Goal: Information Seeking & Learning: Learn about a topic

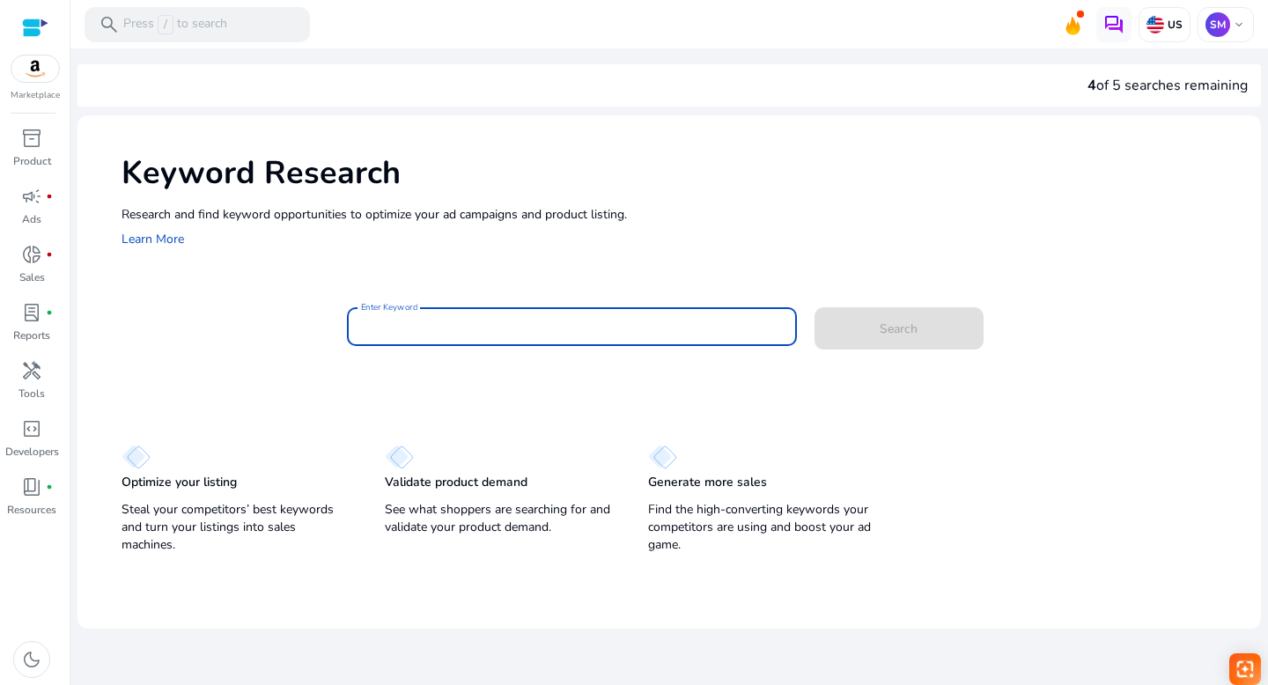
click at [388, 331] on input "Enter Keyword" at bounding box center [572, 326] width 422 height 19
click at [931, 334] on span at bounding box center [898, 328] width 169 height 42
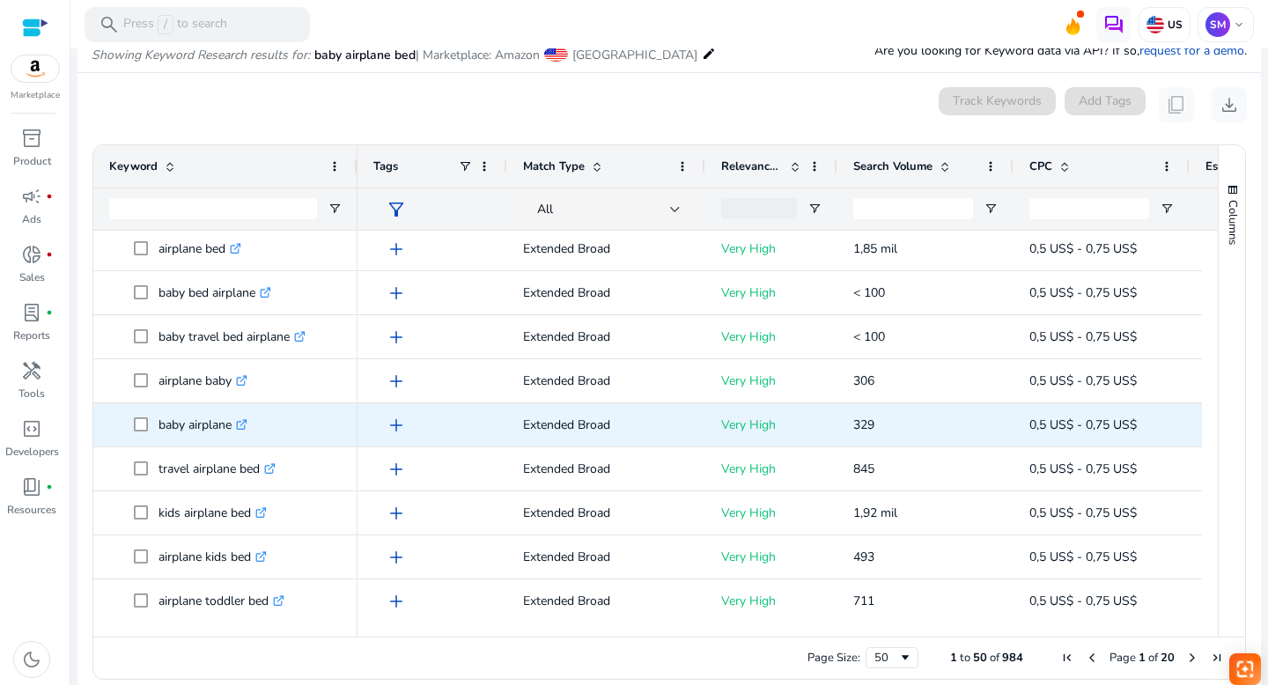
scroll to position [114, 0]
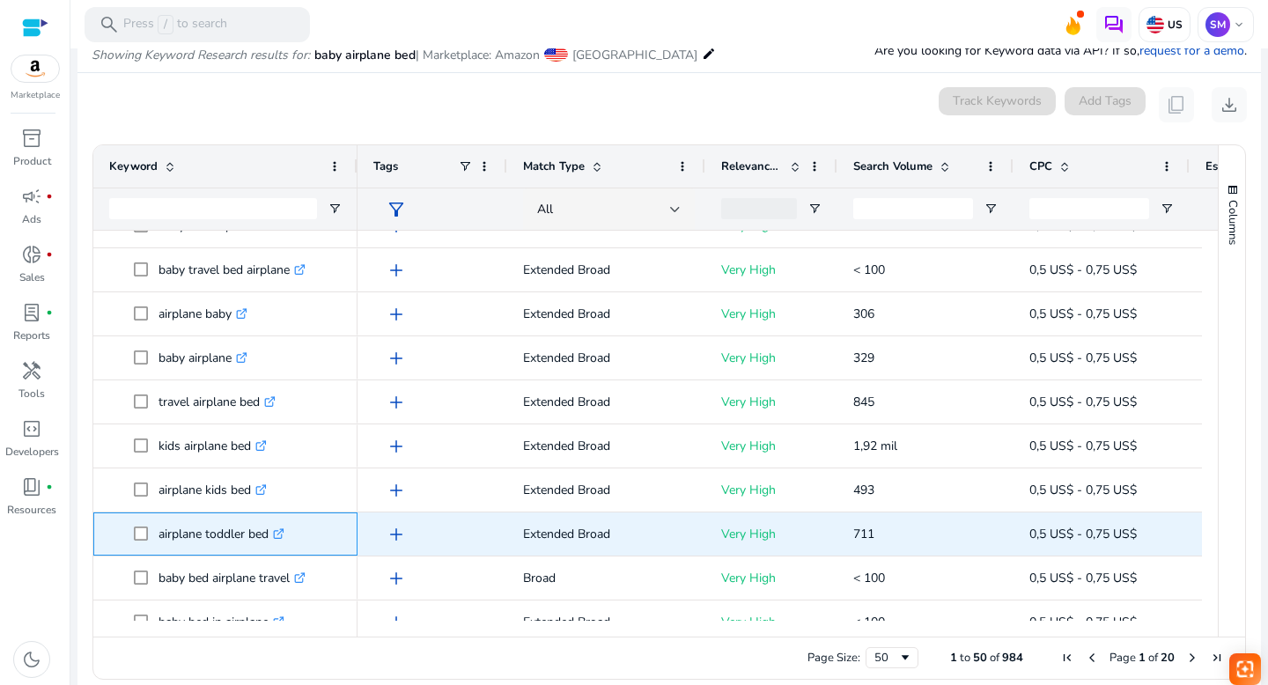
click at [282, 530] on icon at bounding box center [278, 534] width 9 height 9
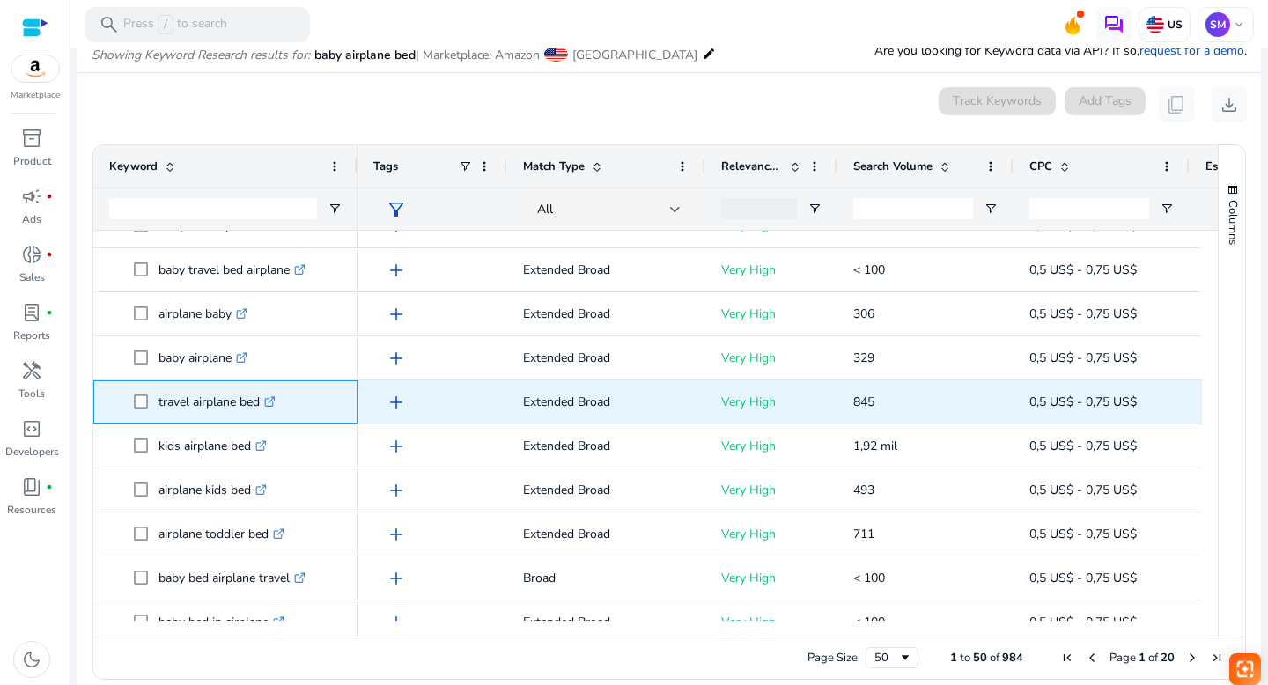
click at [273, 398] on icon ".st0{fill:#2c8af8}" at bounding box center [269, 401] width 11 height 11
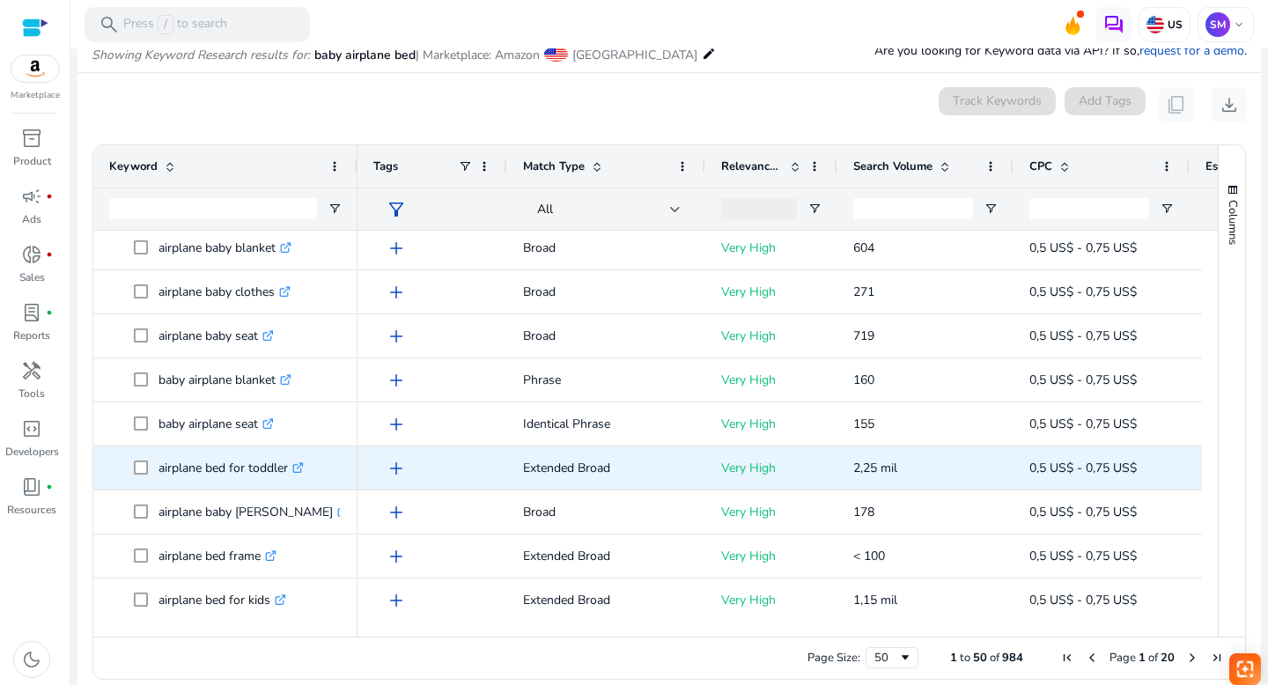
scroll to position [846, 0]
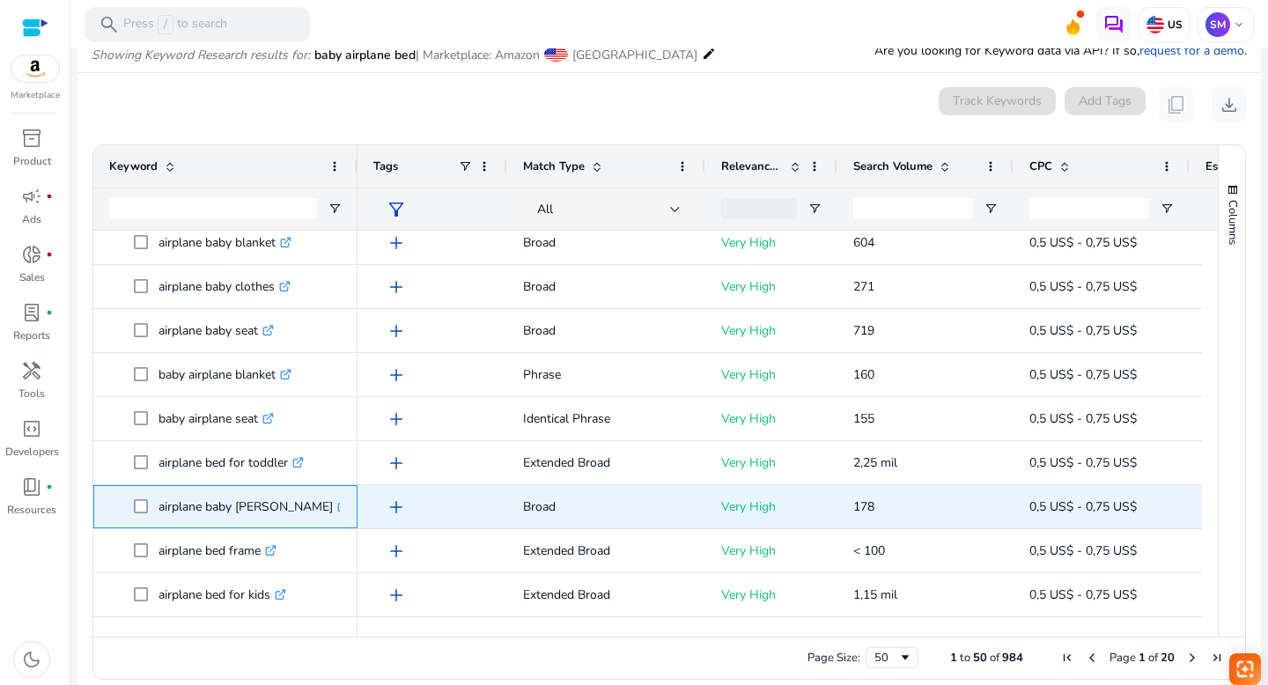
click at [337, 504] on icon ".st0{fill:#2c8af8}" at bounding box center [342, 506] width 11 height 11
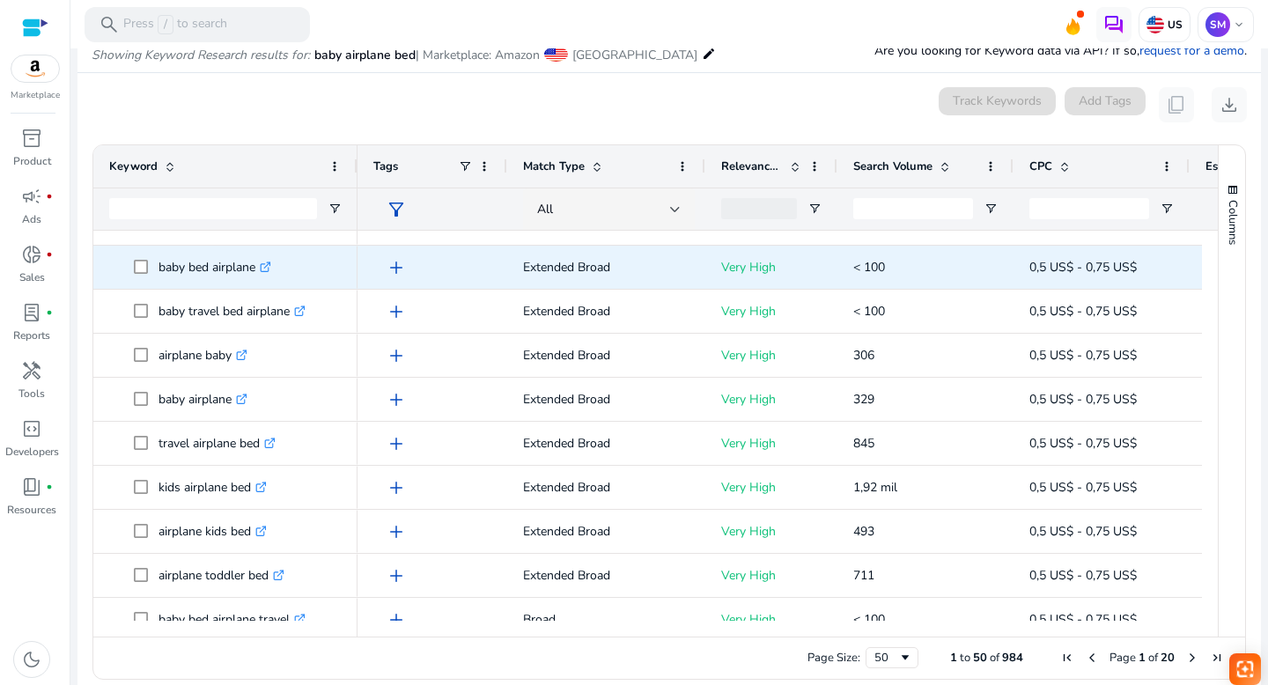
scroll to position [0, 0]
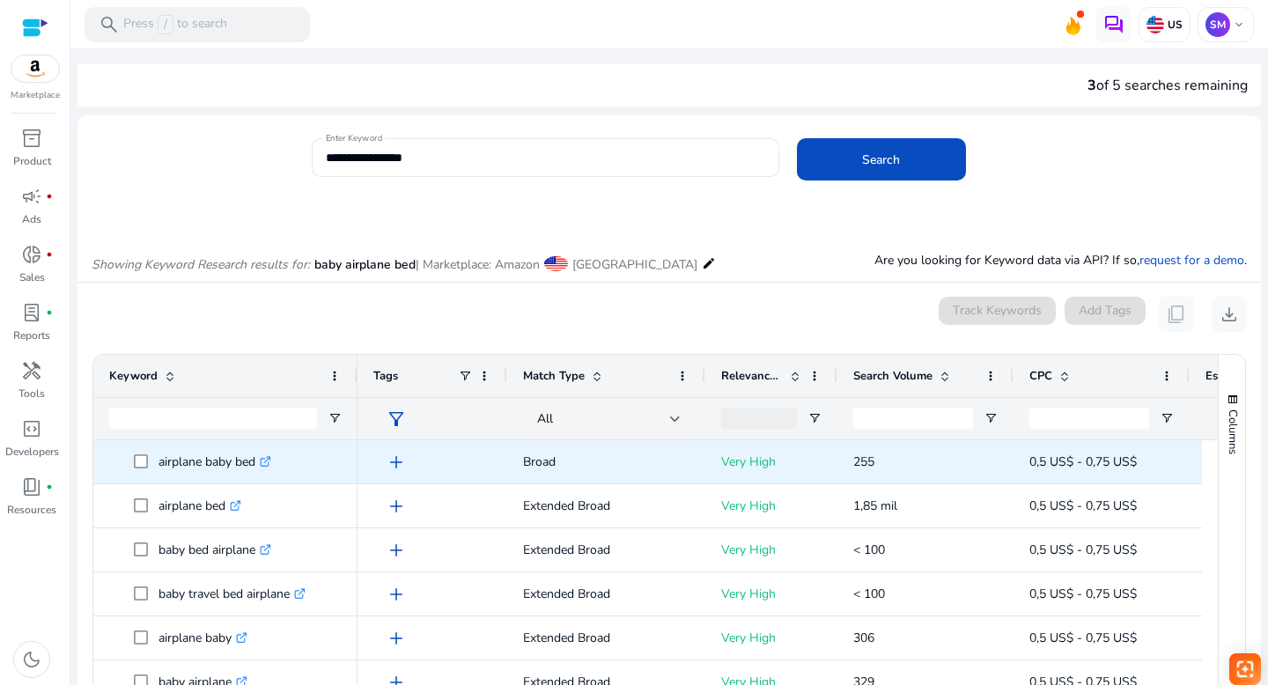
click at [269, 459] on icon ".st0{fill:#2c8af8}" at bounding box center [265, 461] width 11 height 11
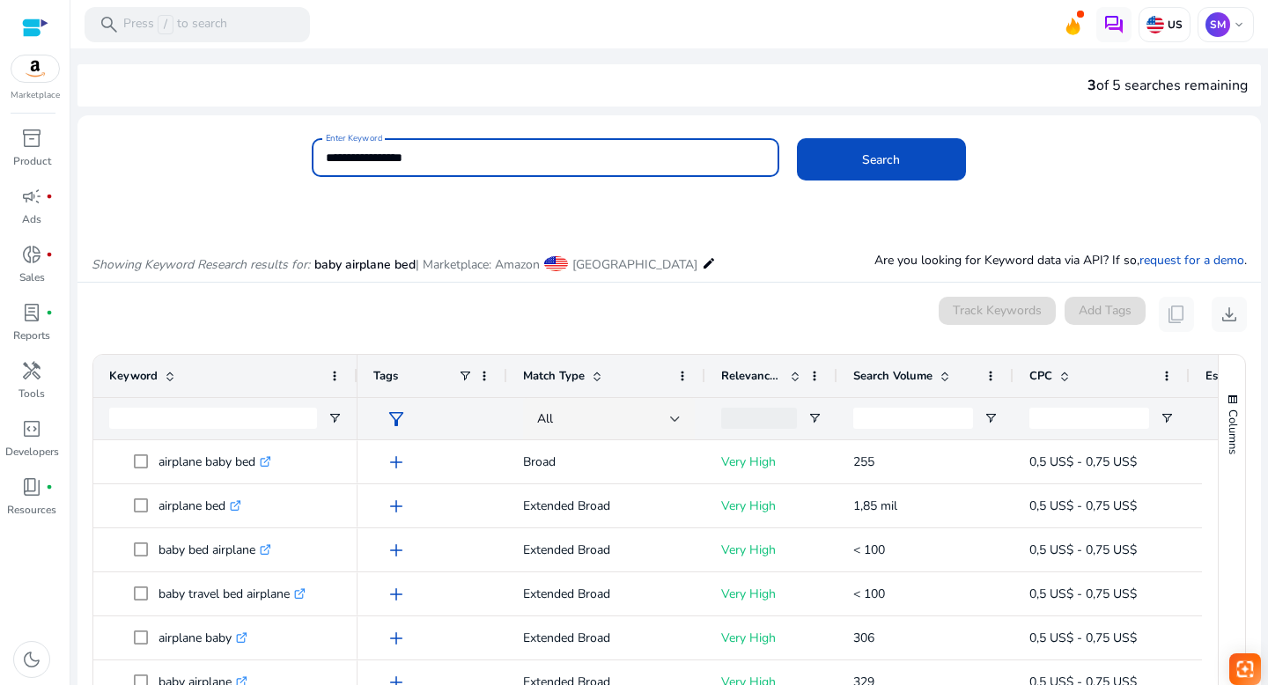
click at [376, 156] on input "**********" at bounding box center [545, 157] width 439 height 19
paste input "********"
type input "**********"
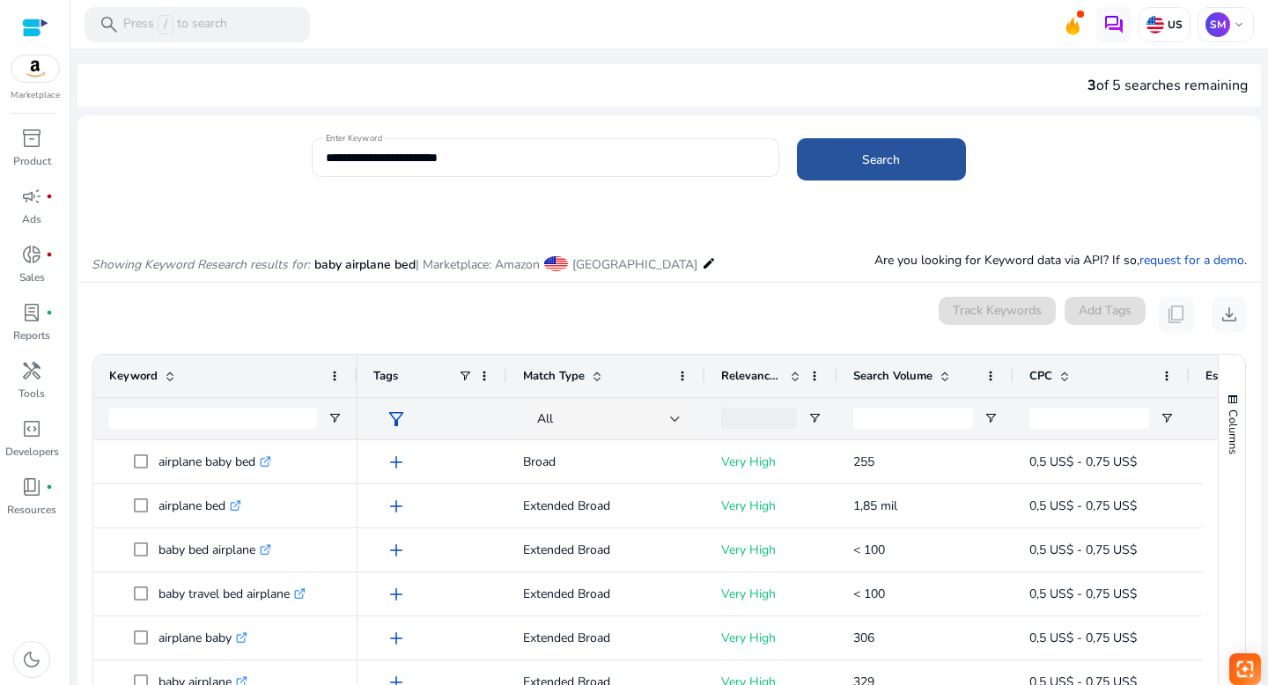
click at [878, 160] on span "Search" at bounding box center [881, 160] width 38 height 18
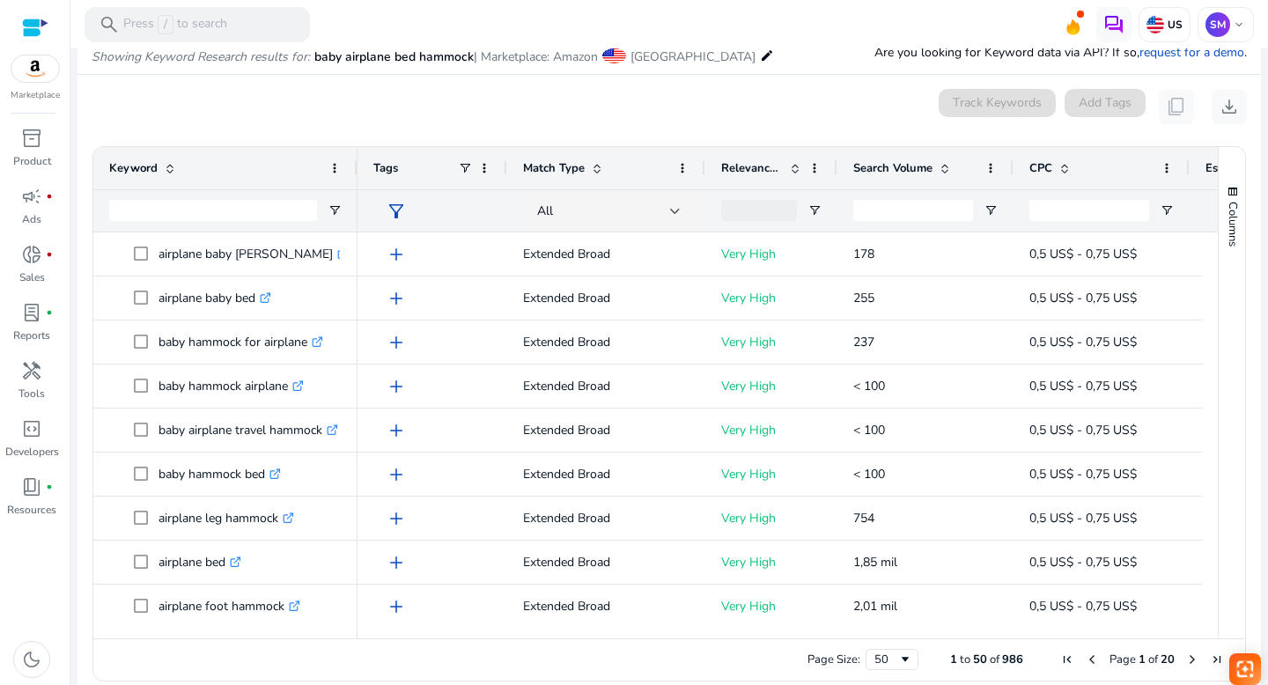
scroll to position [209, 0]
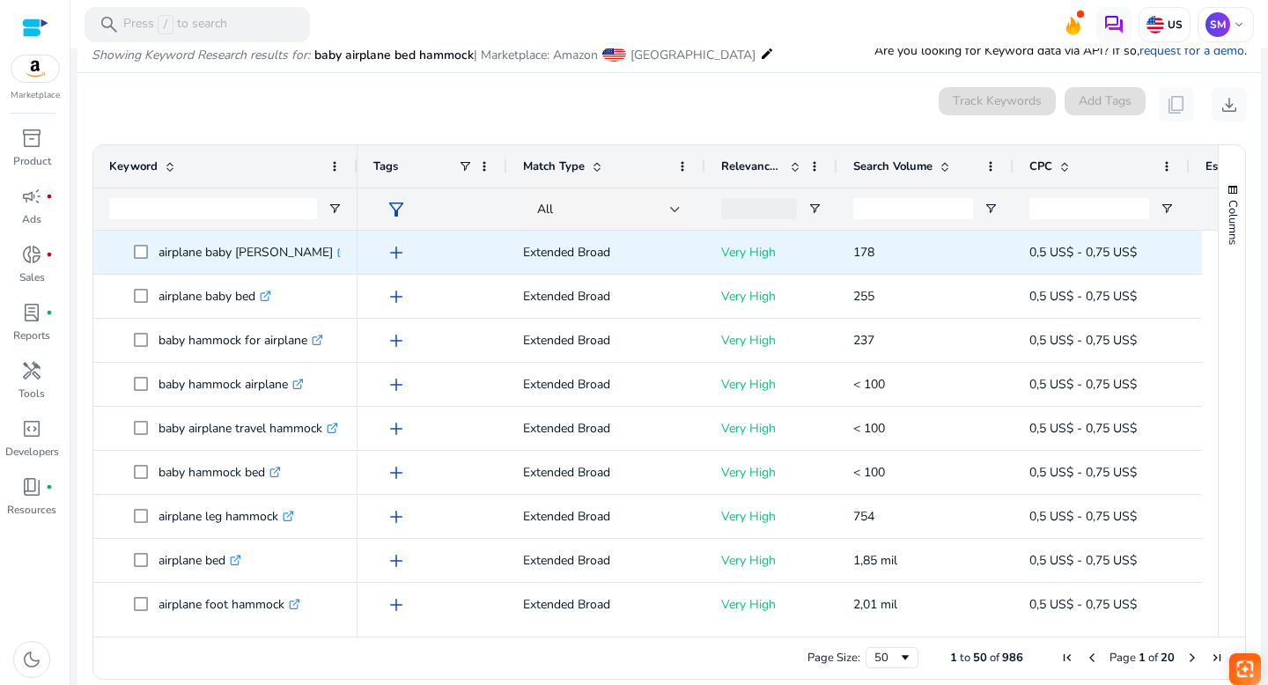
click at [338, 248] on icon at bounding box center [342, 252] width 9 height 9
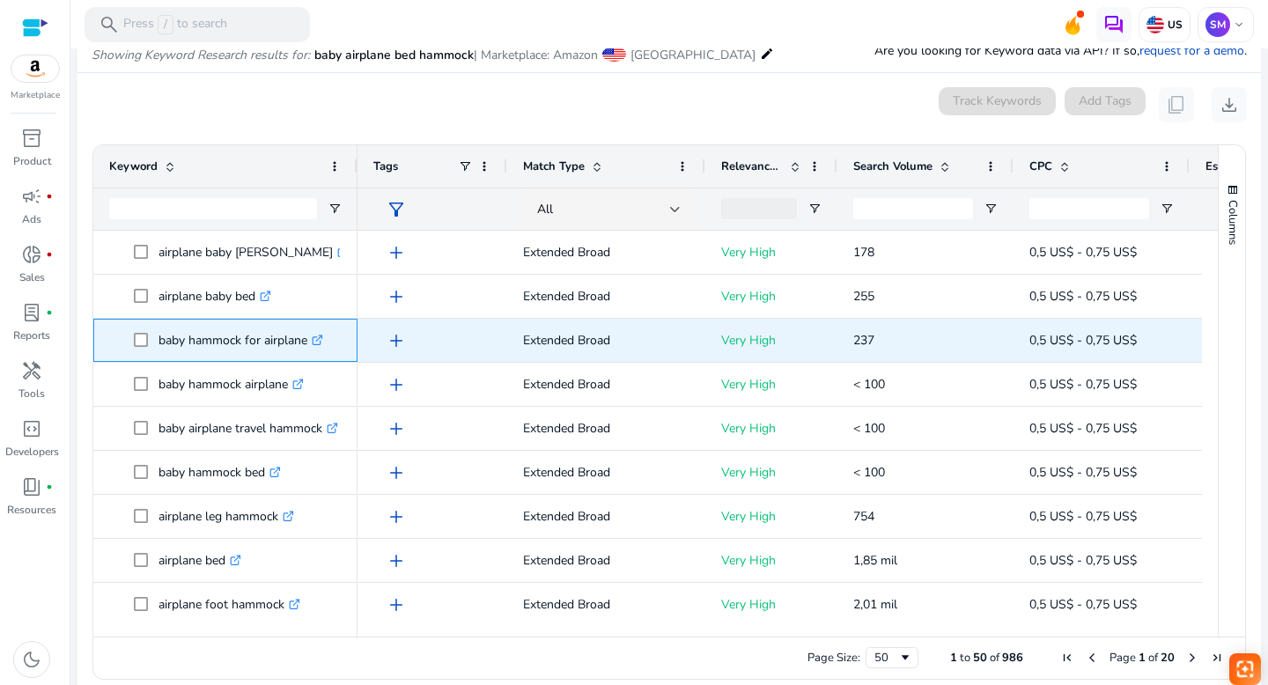
click at [323, 341] on icon ".st0{fill:#2c8af8}" at bounding box center [317, 339] width 11 height 11
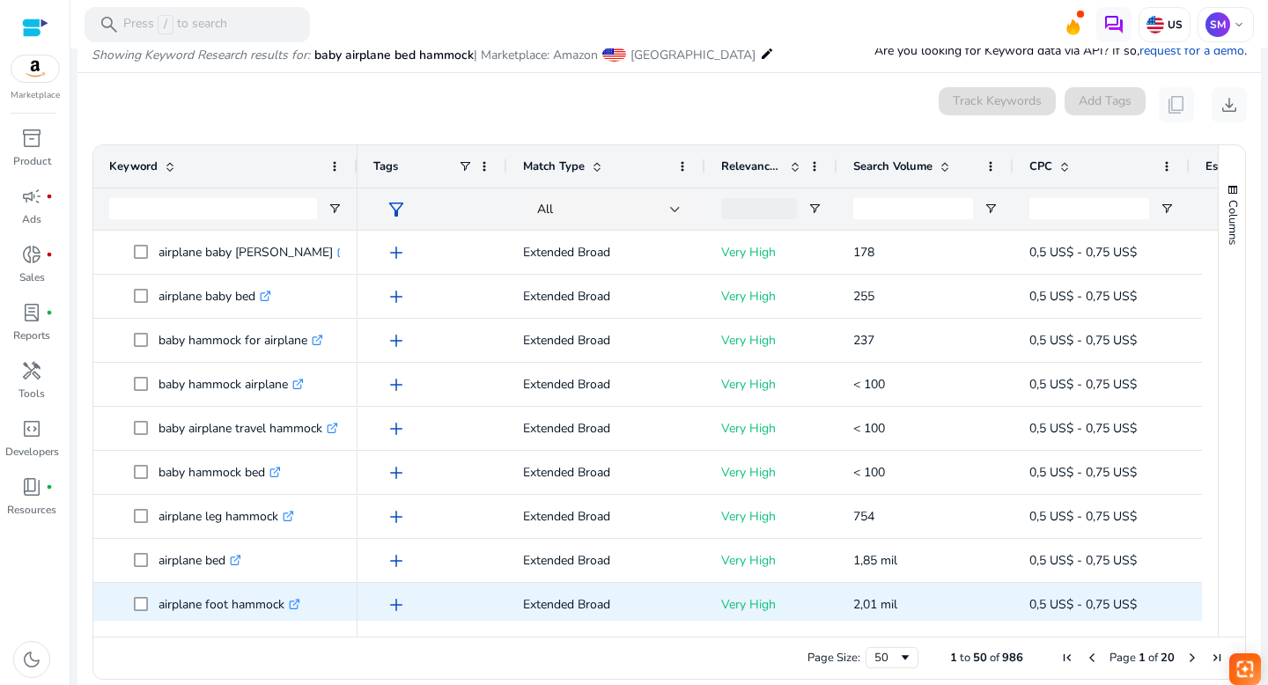
click at [297, 602] on icon ".st0{fill:#2c8af8}" at bounding box center [294, 604] width 11 height 11
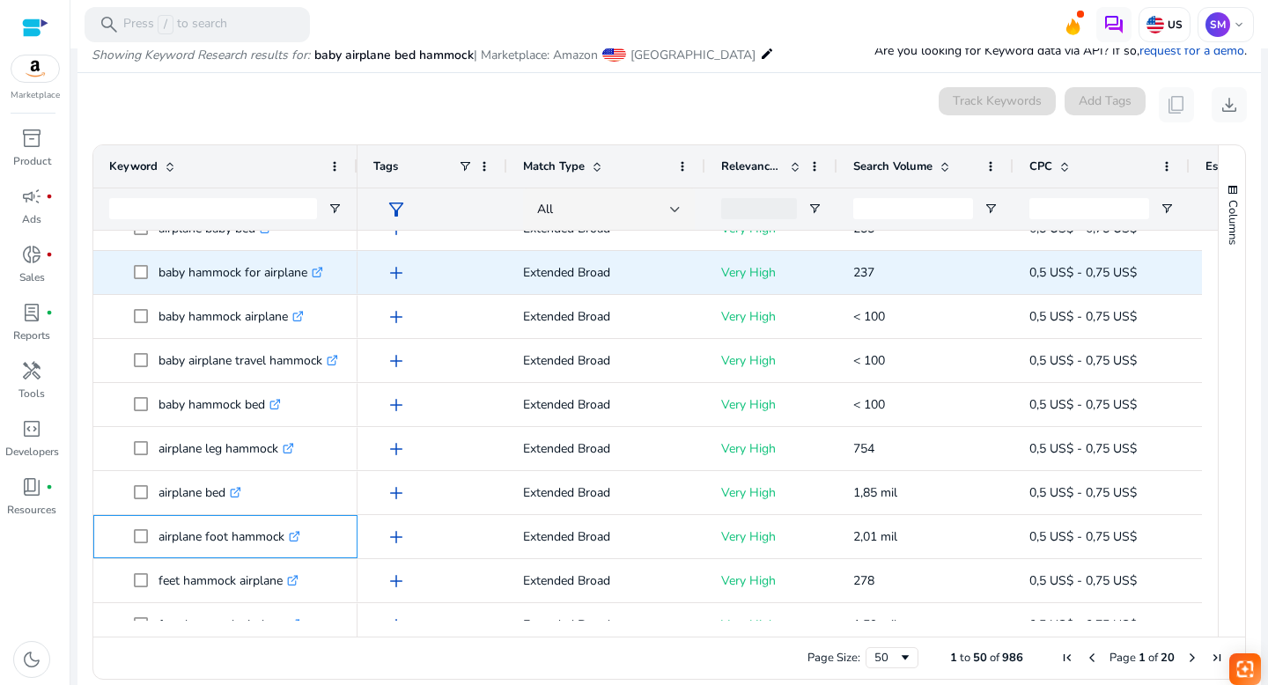
scroll to position [78, 0]
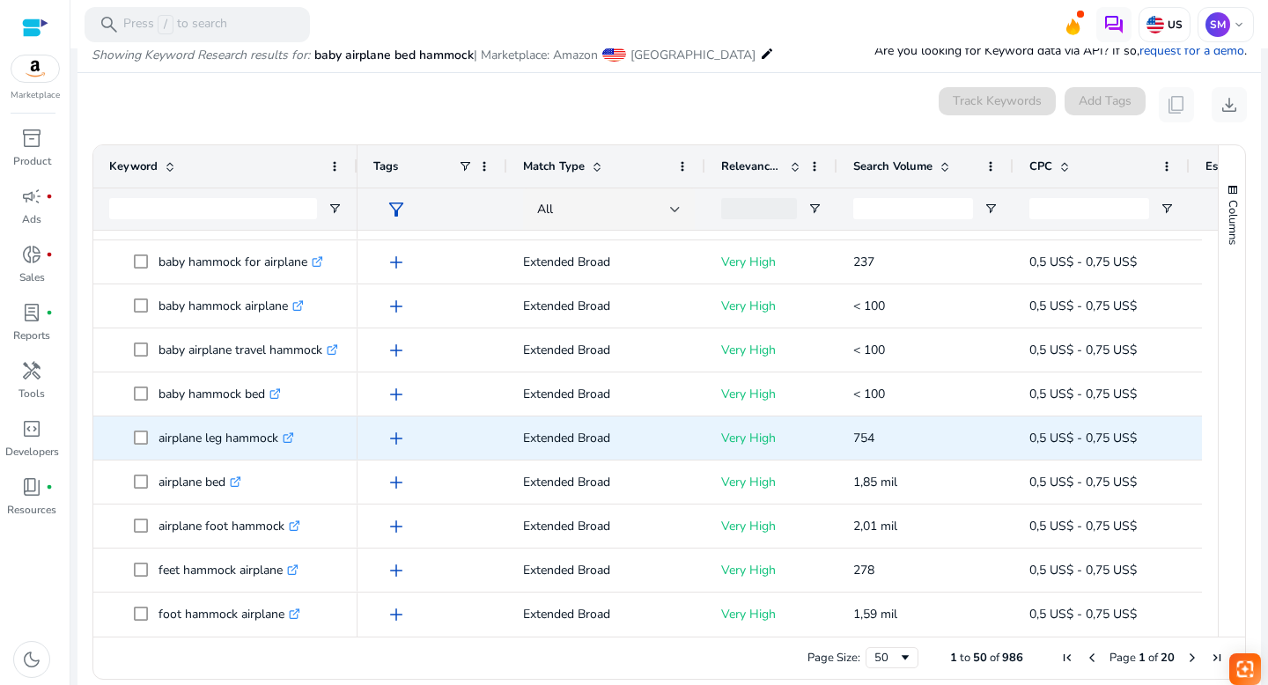
click at [294, 436] on icon ".st0{fill:#2c8af8}" at bounding box center [288, 437] width 11 height 11
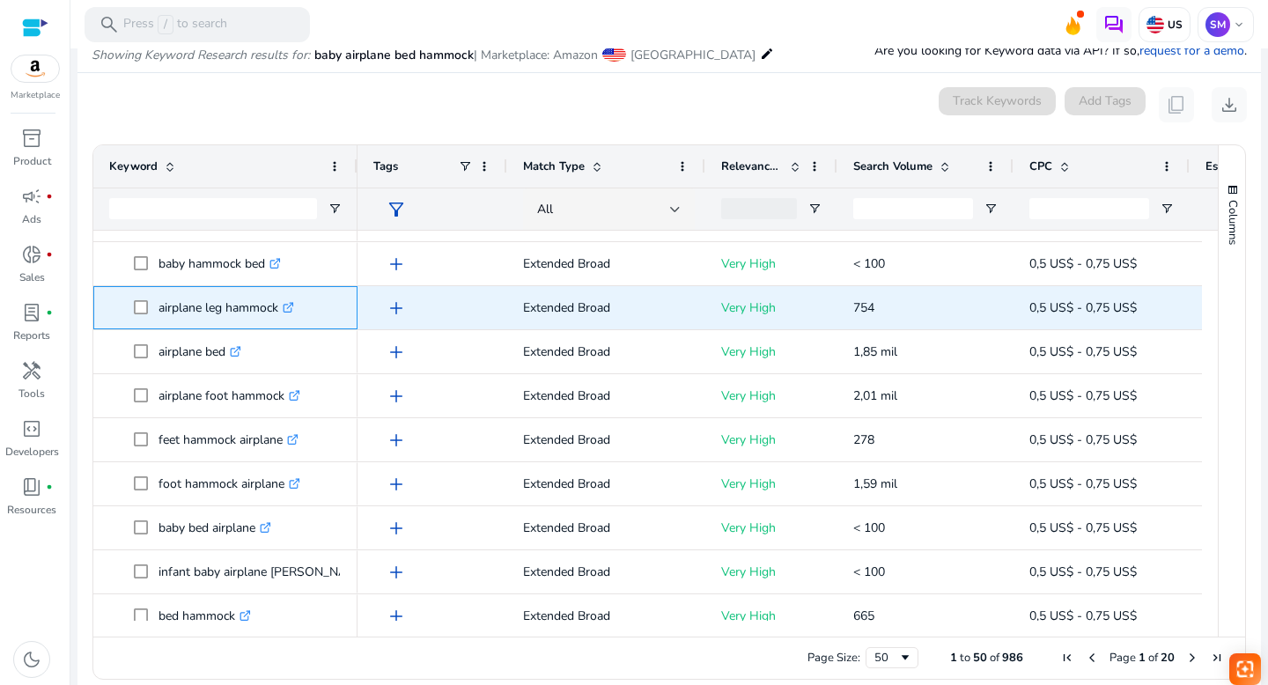
scroll to position [283, 0]
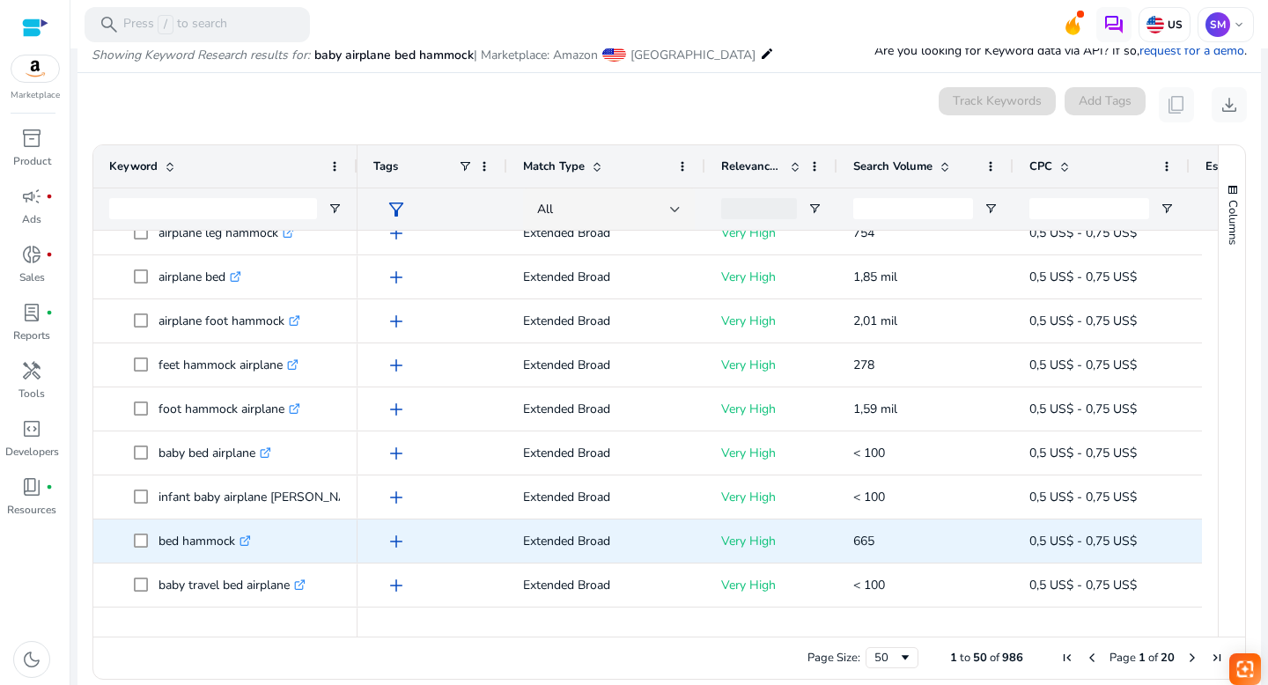
click at [246, 540] on icon ".st0{fill:#2c8af8}" at bounding box center [244, 540] width 11 height 11
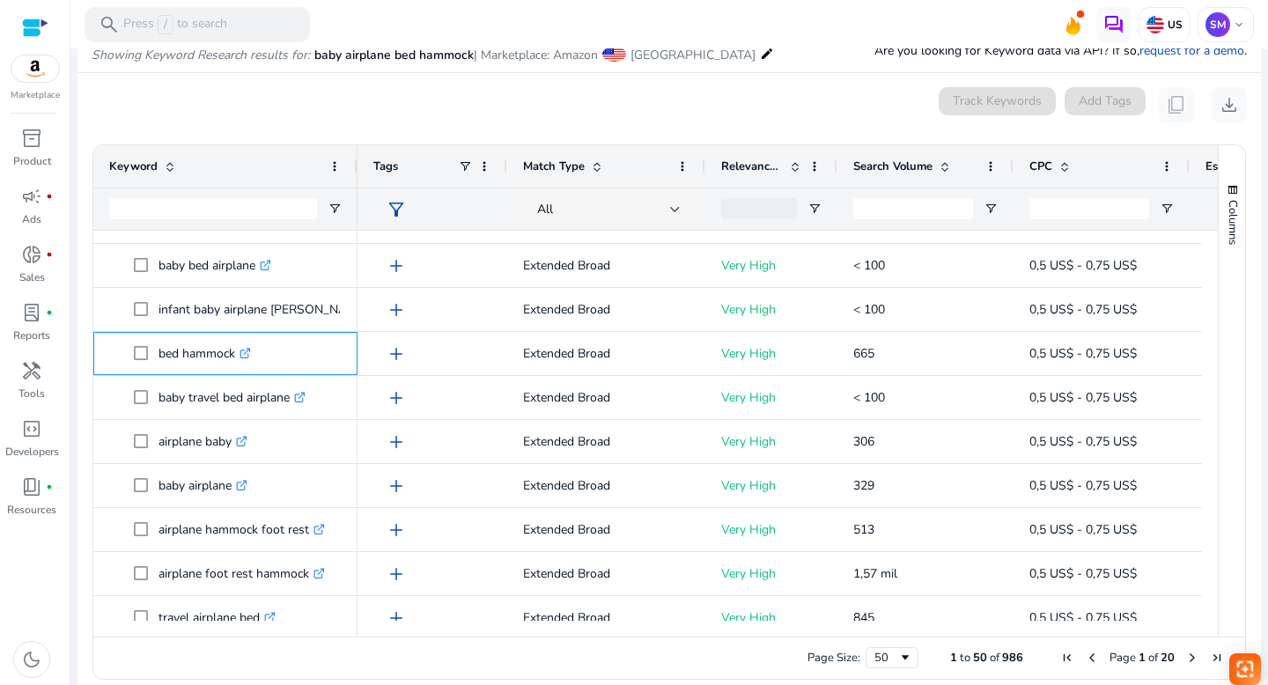
scroll to position [515, 0]
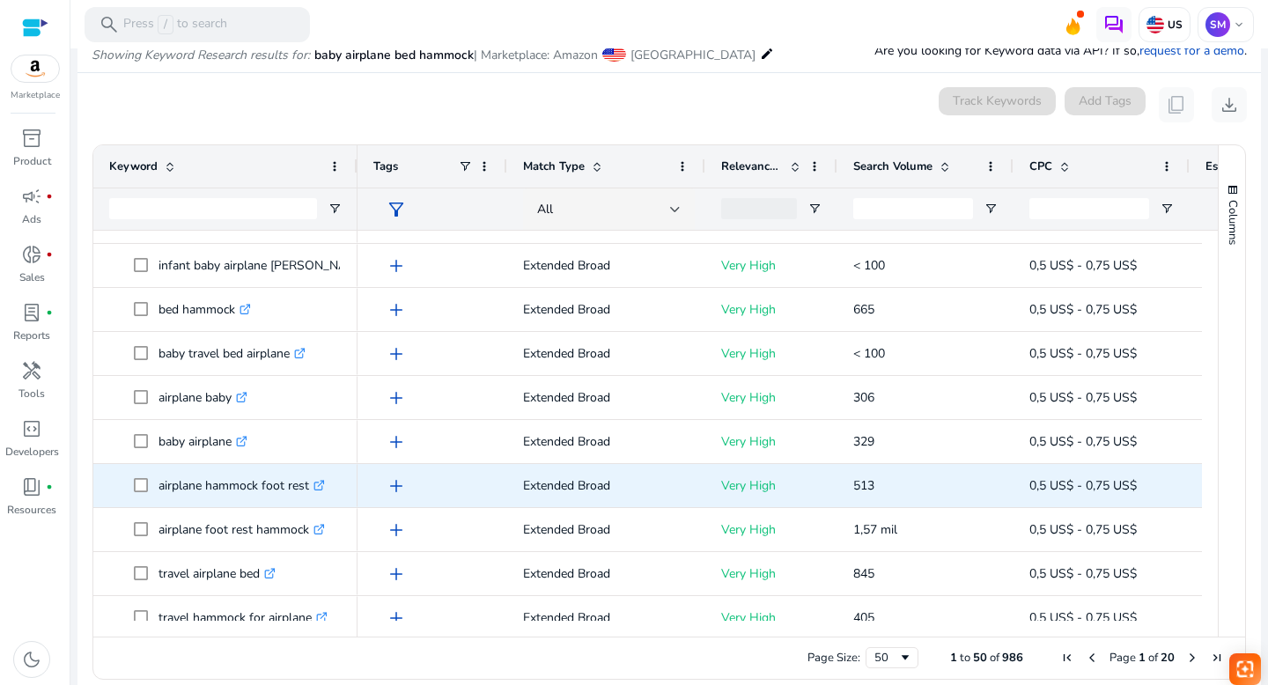
click at [320, 481] on icon ".st0{fill:#2c8af8}" at bounding box center [318, 485] width 11 height 11
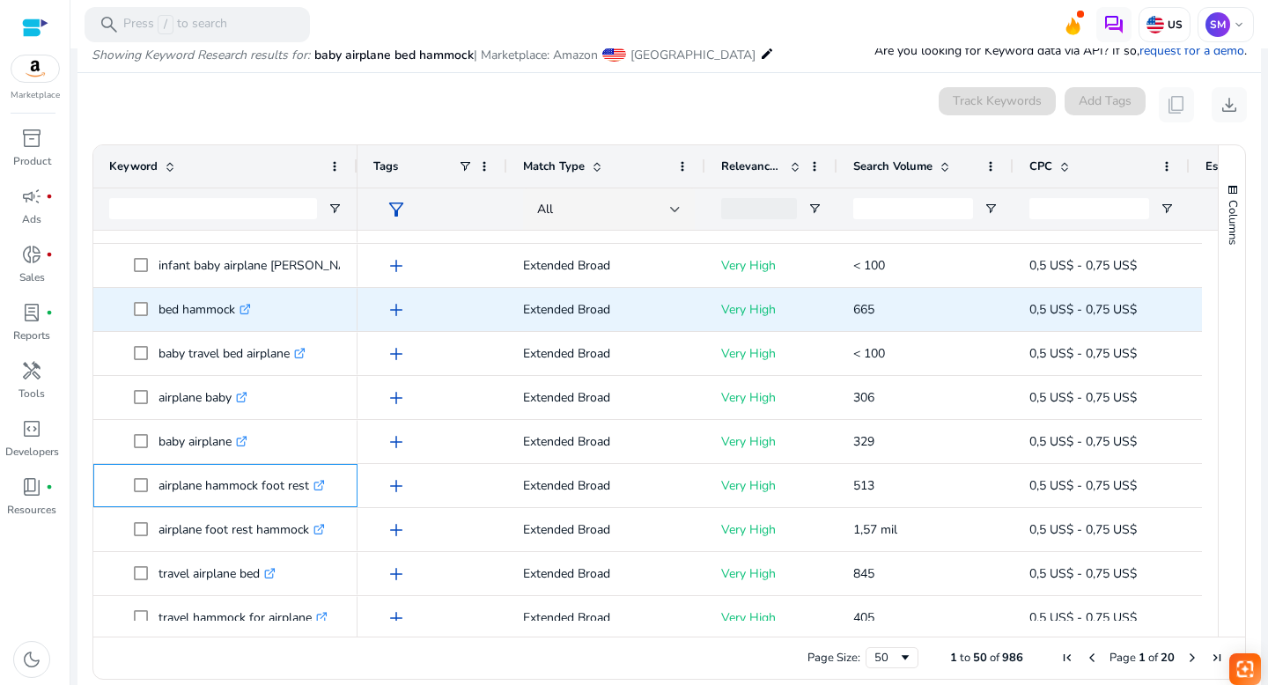
scroll to position [787, 0]
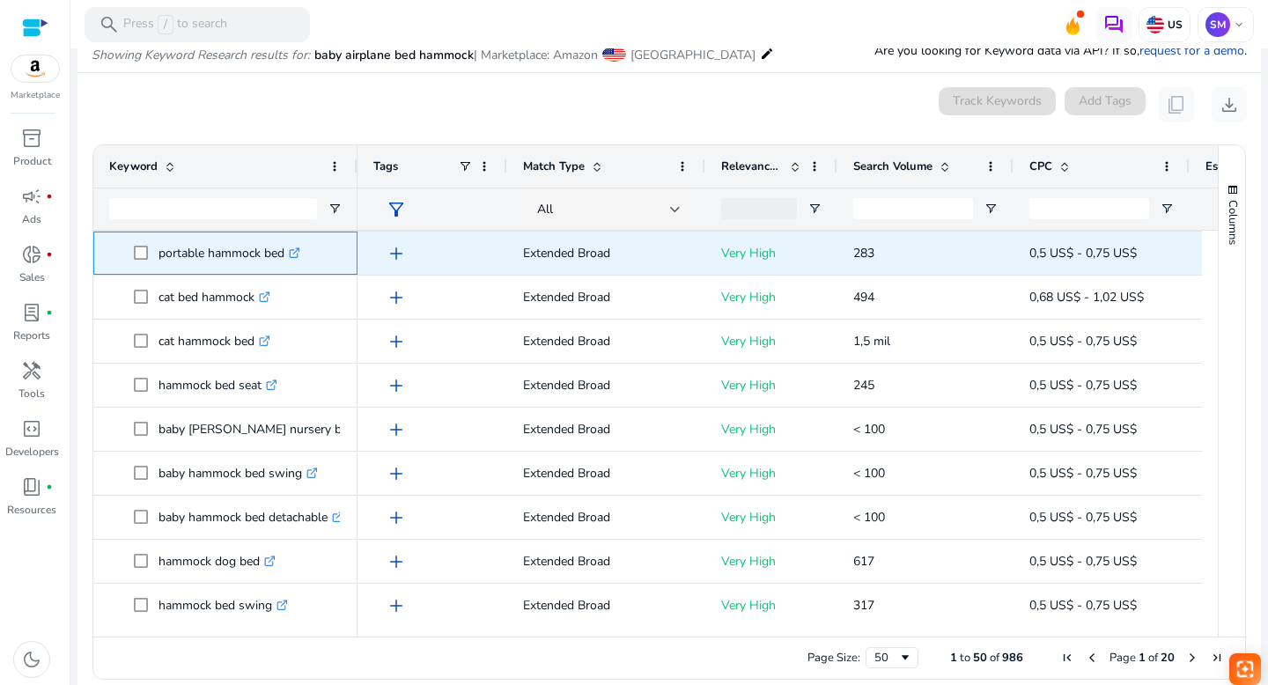
click at [299, 252] on icon at bounding box center [296, 250] width 6 height 6
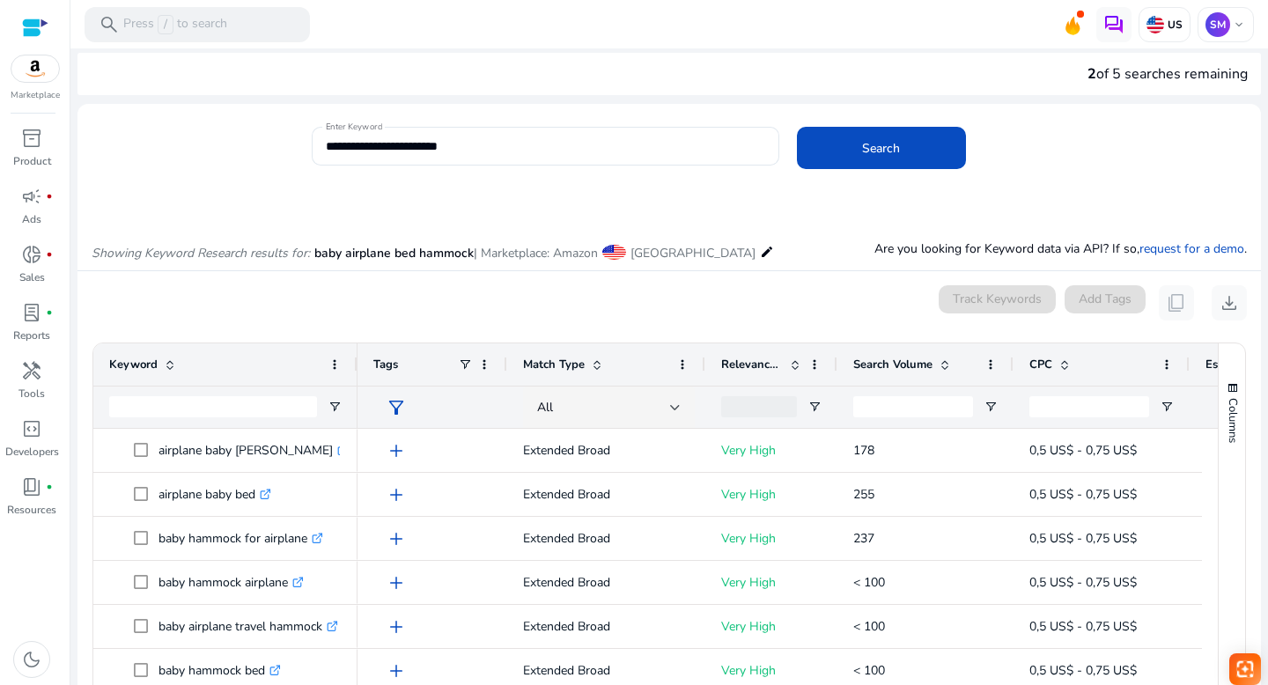
scroll to position [0, 0]
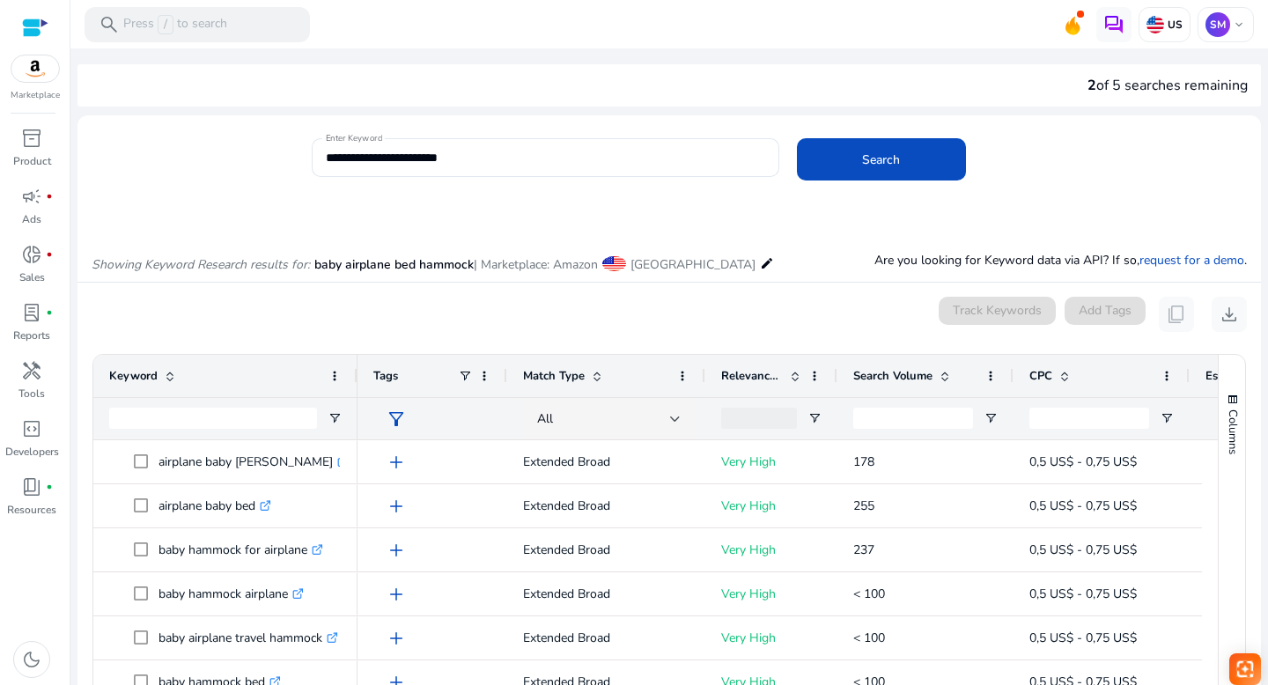
click at [944, 374] on span at bounding box center [944, 376] width 14 height 14
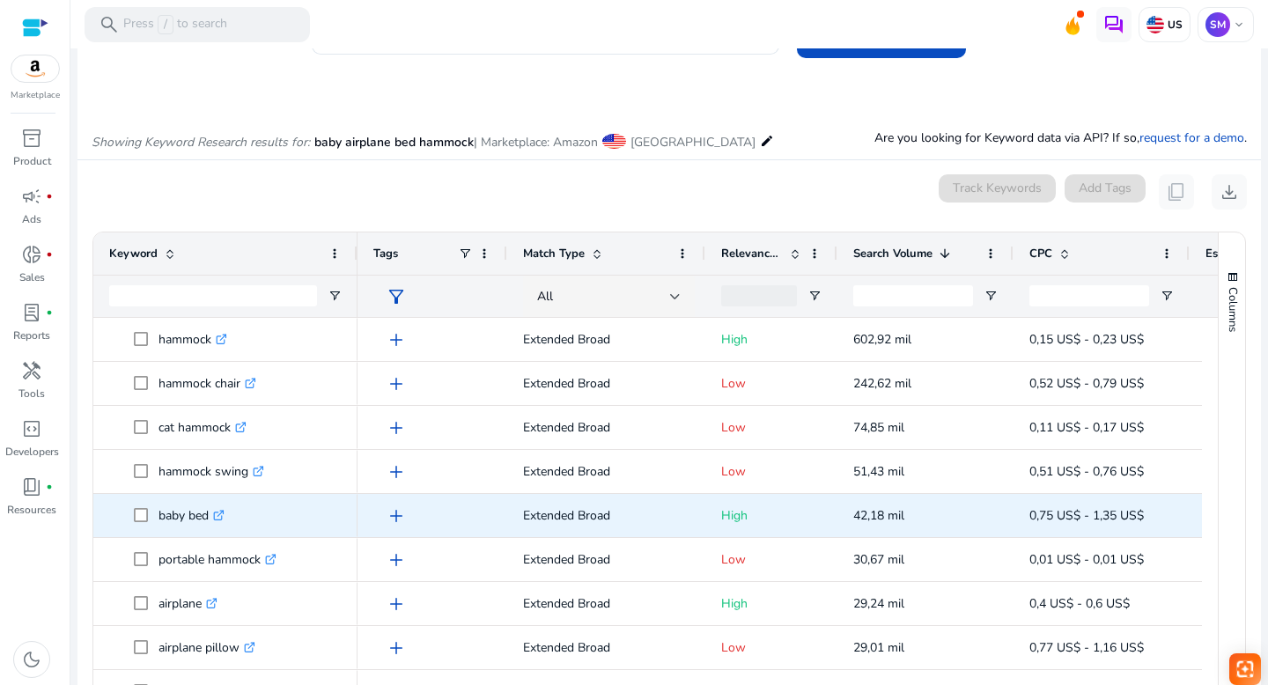
click at [224, 512] on icon ".st0{fill:#2c8af8}" at bounding box center [218, 515] width 11 height 11
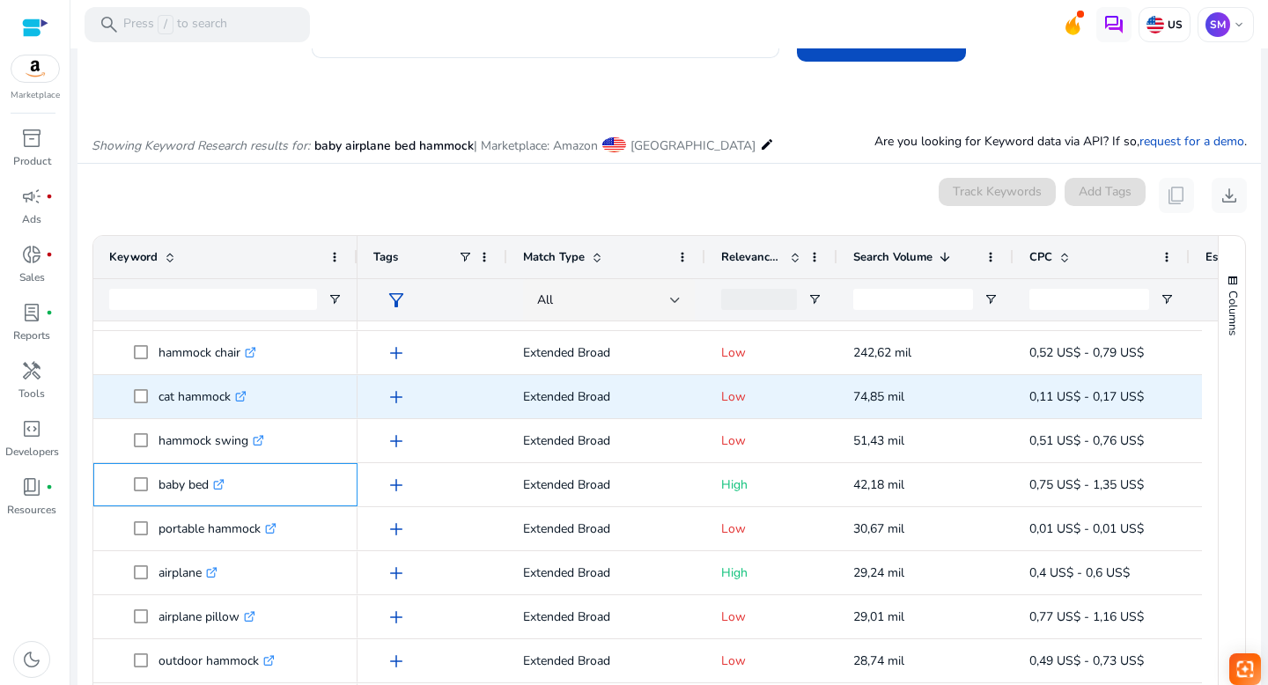
scroll to position [115, 0]
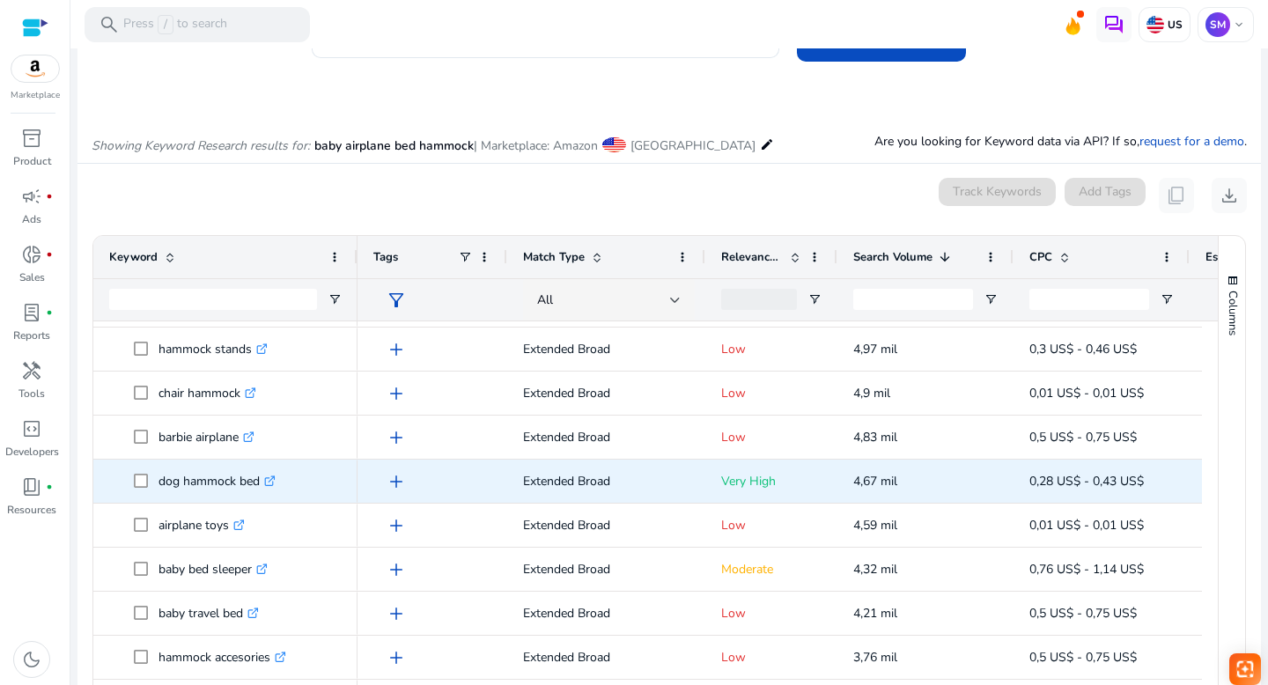
click at [275, 480] on icon ".st0{fill:#2c8af8}" at bounding box center [269, 480] width 11 height 11
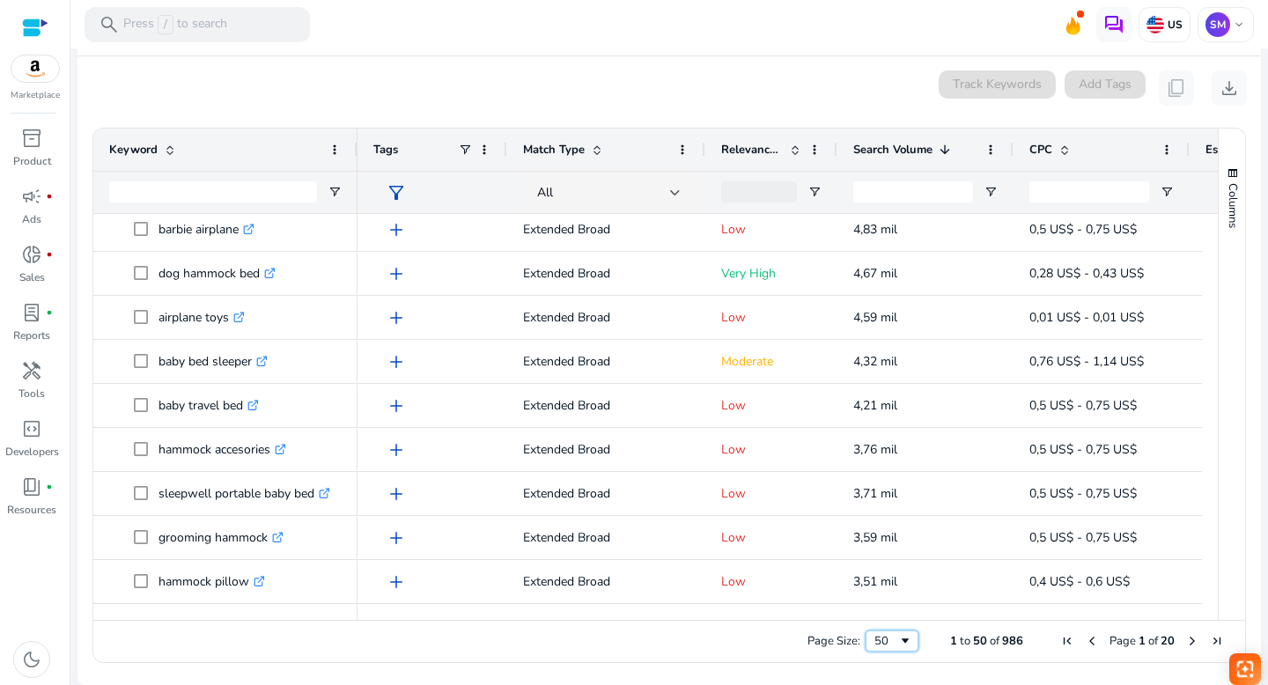
click at [898, 641] on span "Page Size" at bounding box center [905, 641] width 14 height 14
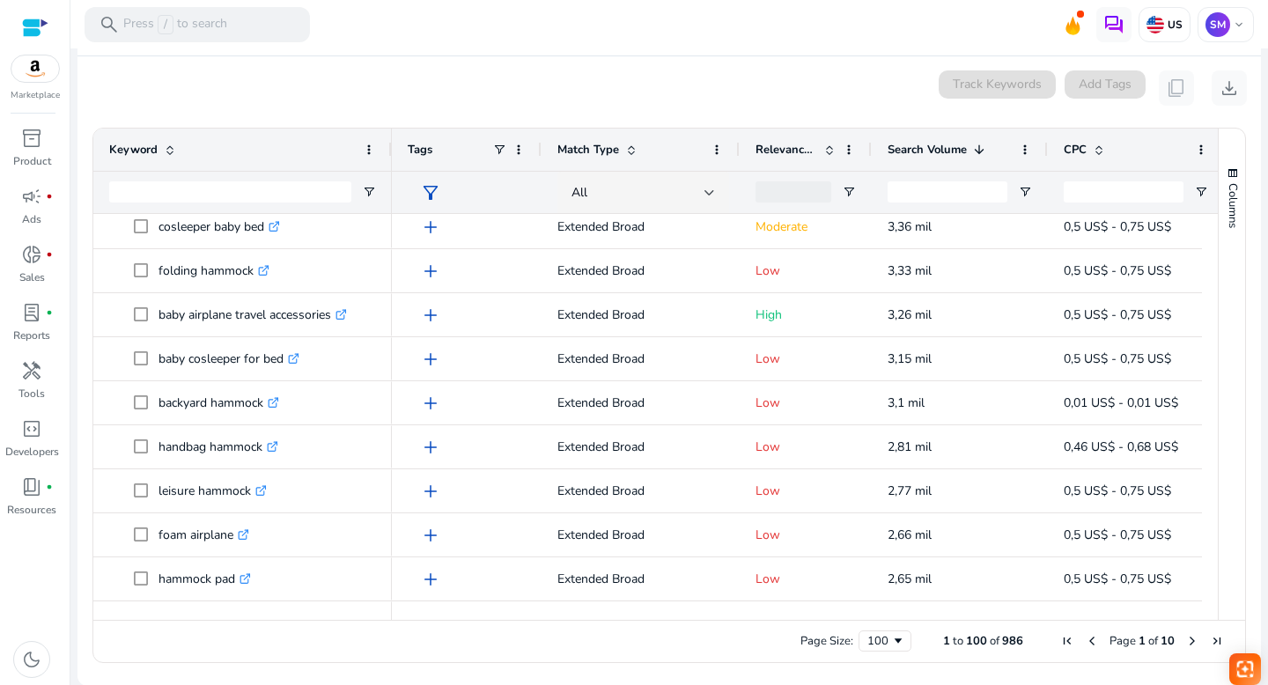
drag, startPoint x: 355, startPoint y: 145, endPoint x: 389, endPoint y: 146, distance: 34.3
click at [389, 146] on div at bounding box center [390, 150] width 7 height 42
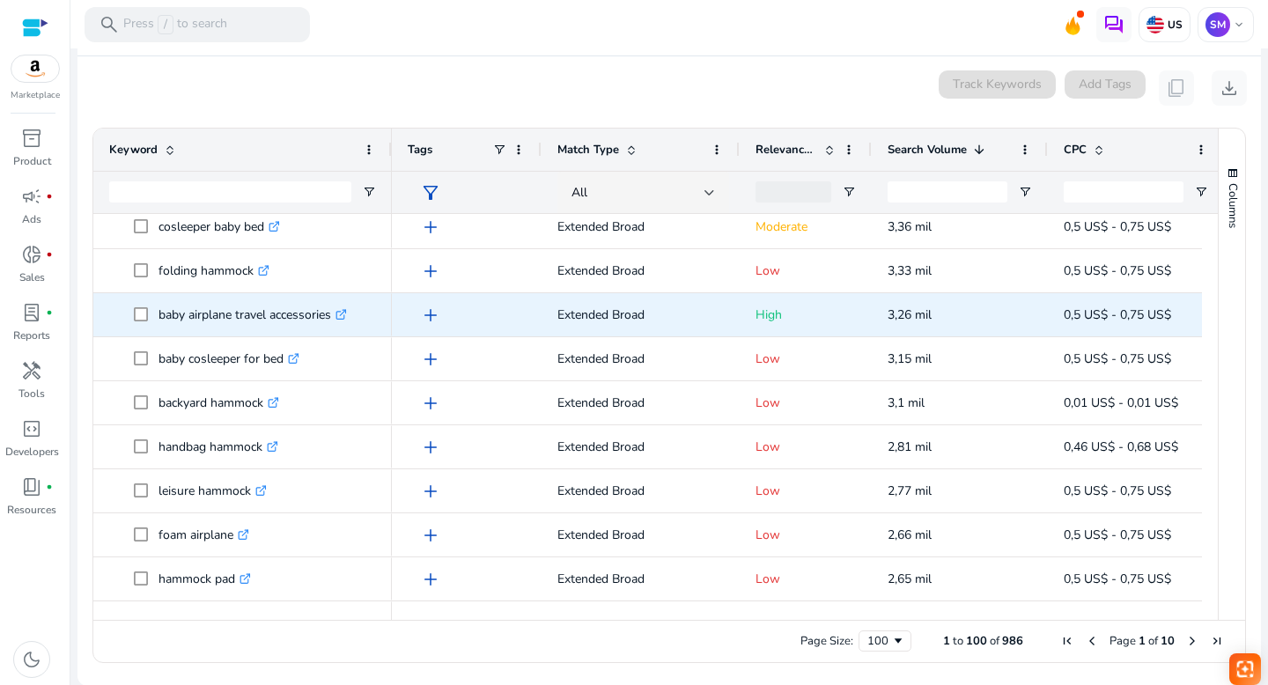
click at [346, 312] on icon at bounding box center [343, 312] width 6 height 6
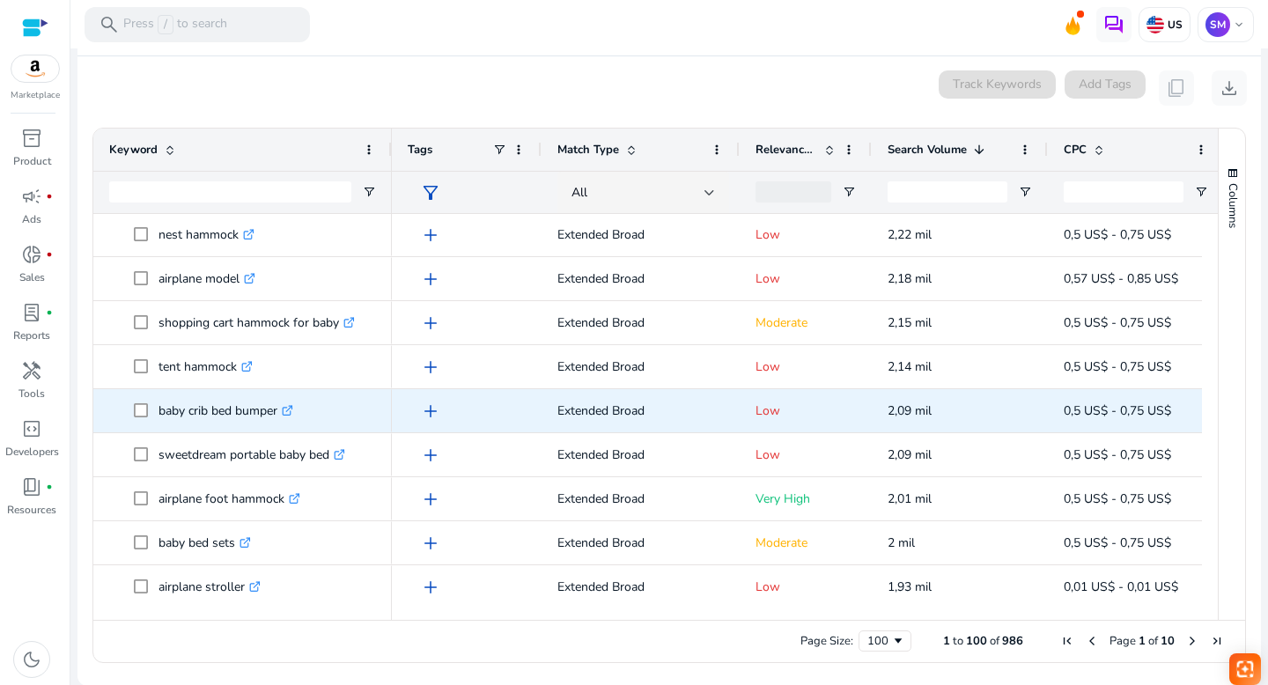
scroll to position [2943, 0]
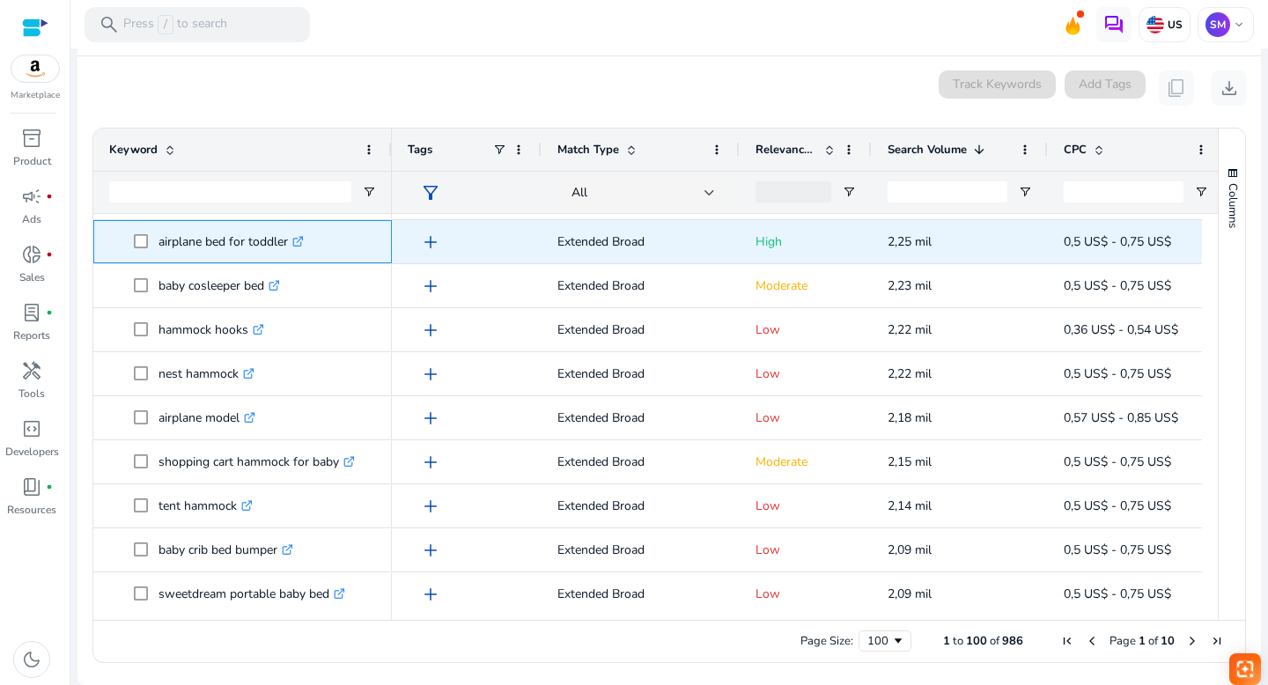
click at [303, 239] on icon ".st0{fill:#2c8af8}" at bounding box center [297, 241] width 11 height 11
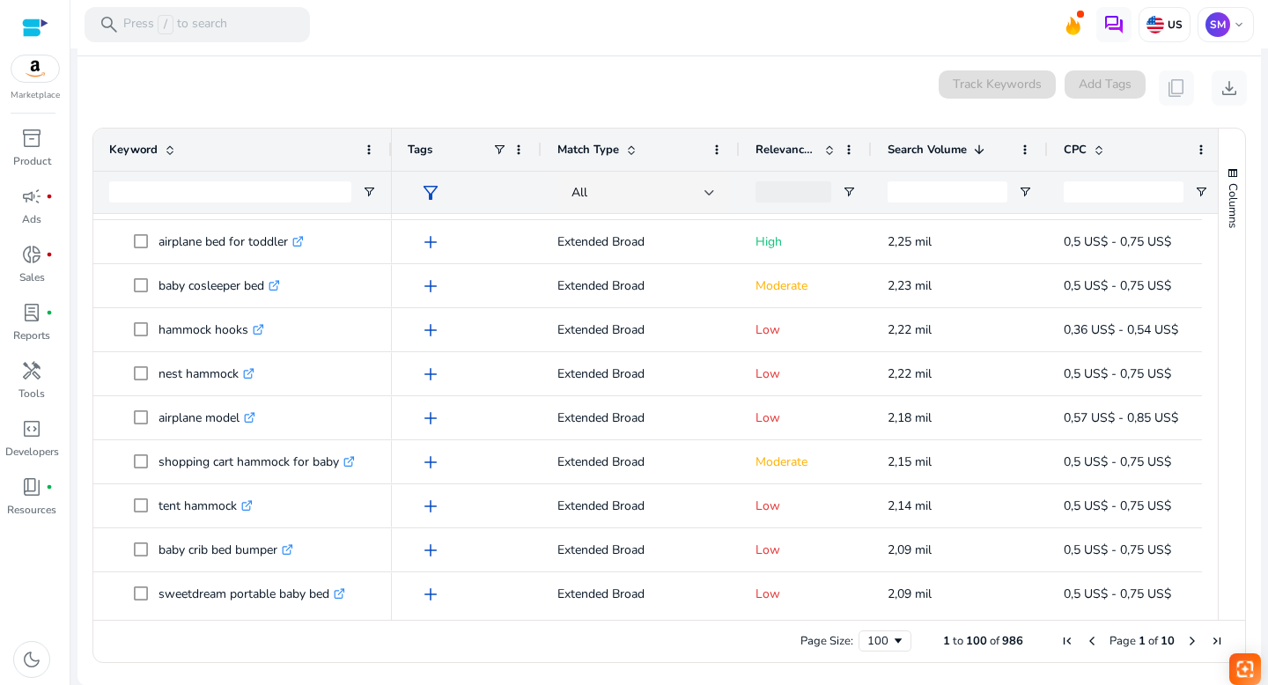
click at [265, 77] on div "0 keyword(s) selected Track Keywords Add Tags content_copy download" at bounding box center [669, 87] width 1155 height 35
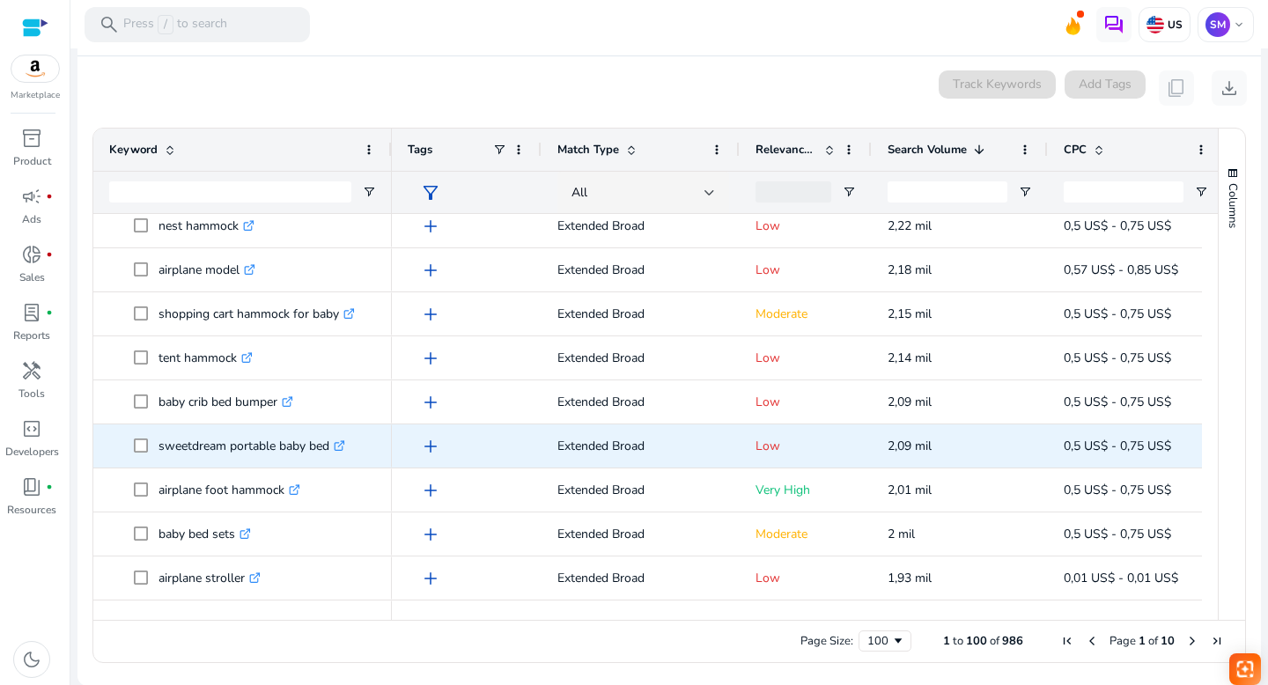
scroll to position [3183, 0]
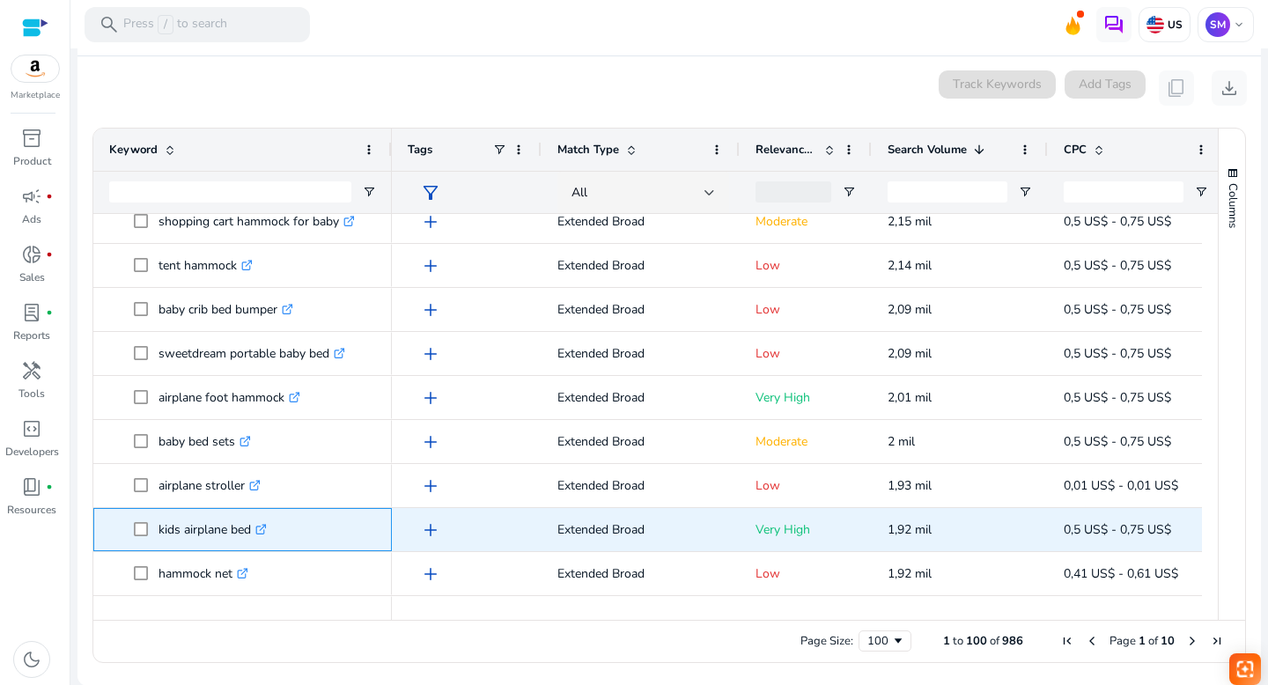
click at [264, 528] on icon at bounding box center [263, 527] width 6 height 6
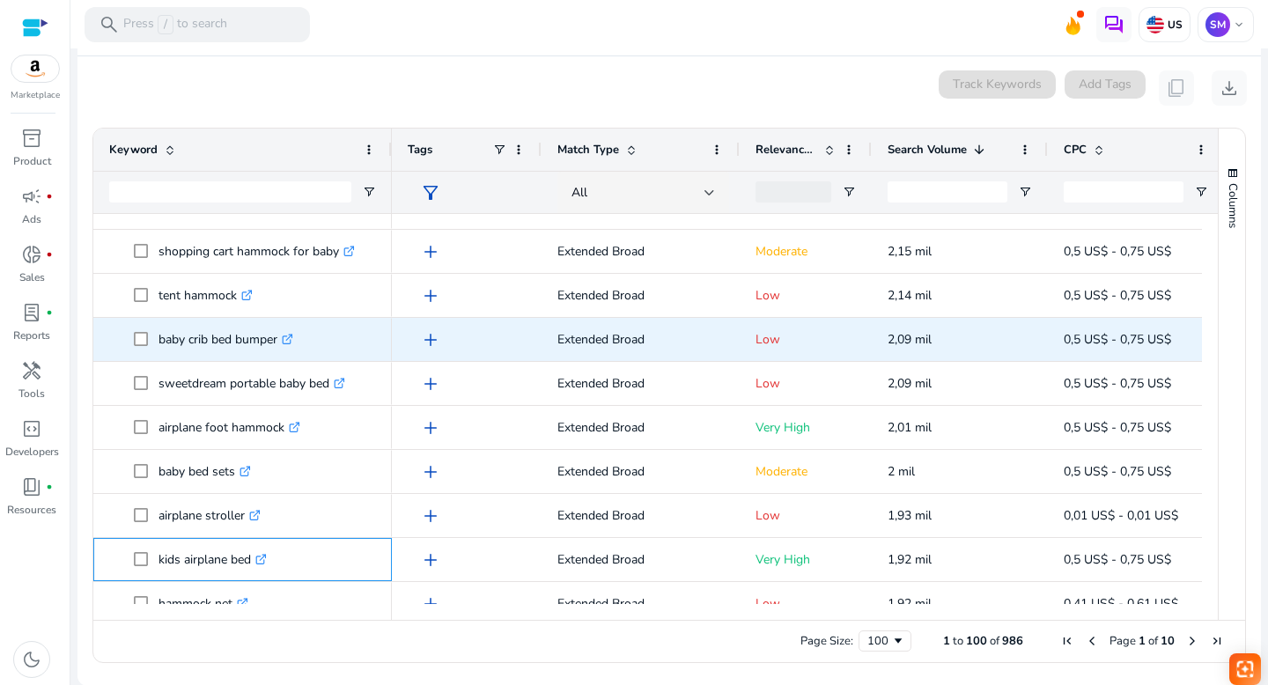
scroll to position [3153, 0]
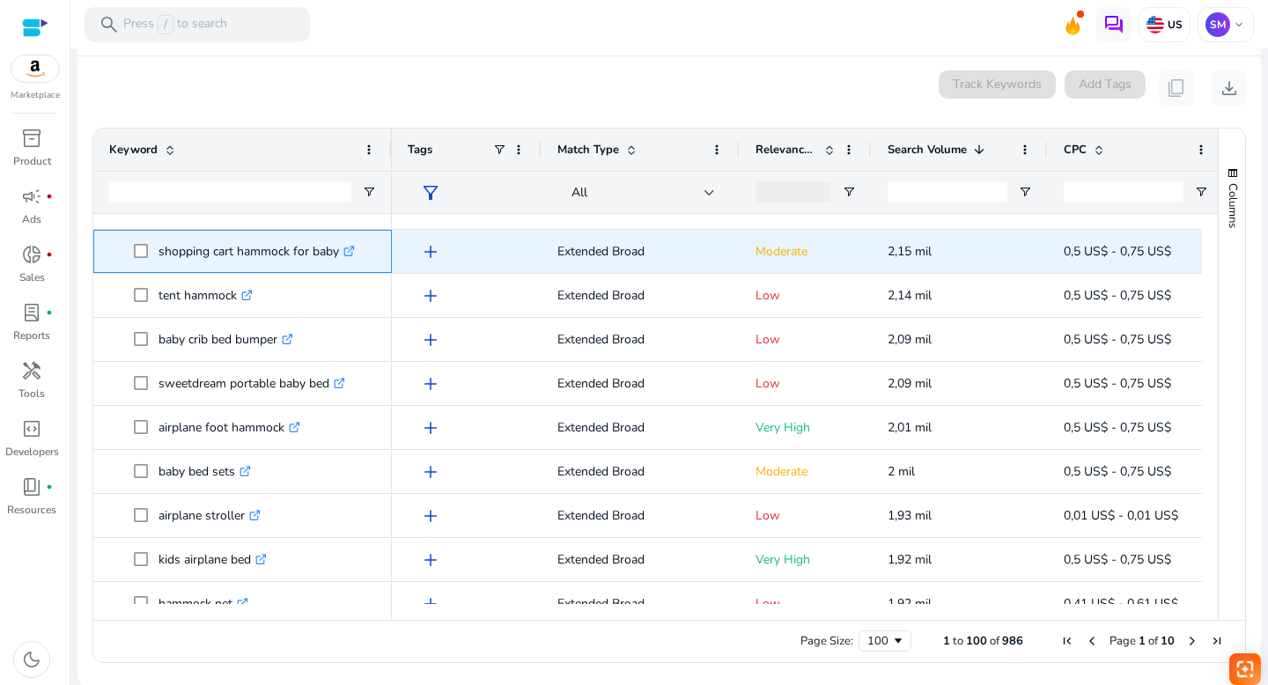
click at [353, 248] on icon ".st0{fill:#2c8af8}" at bounding box center [348, 251] width 11 height 11
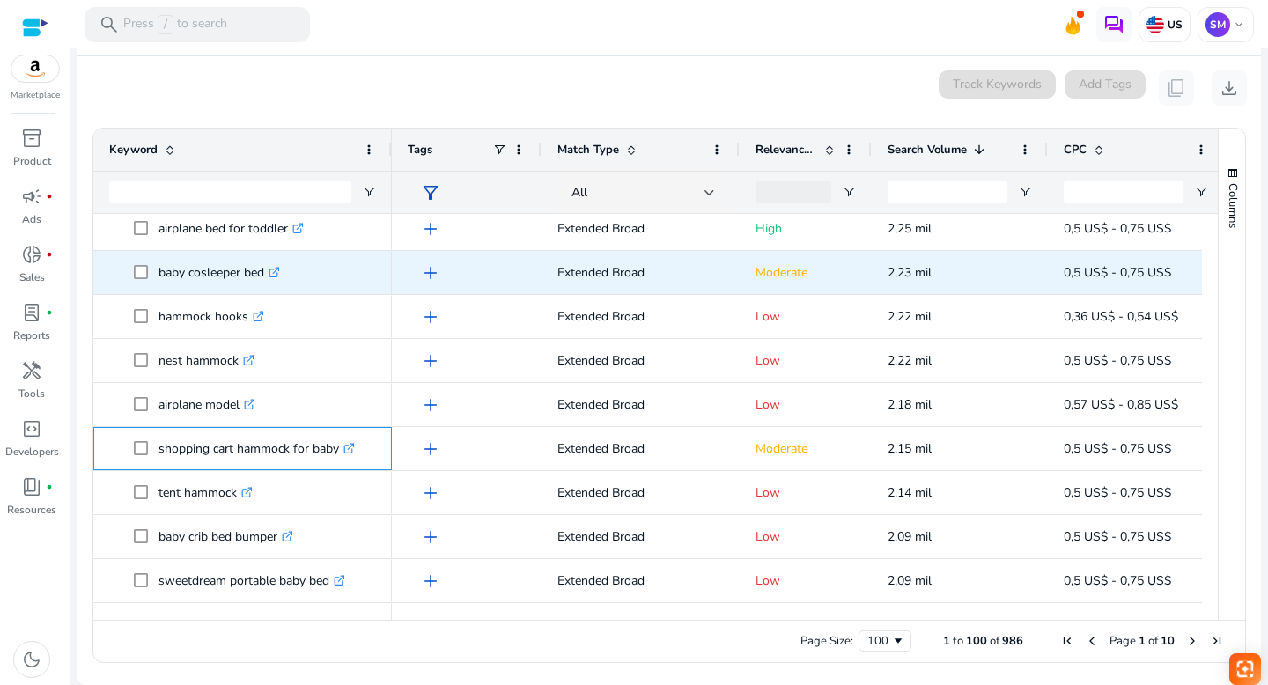
scroll to position [2881, 0]
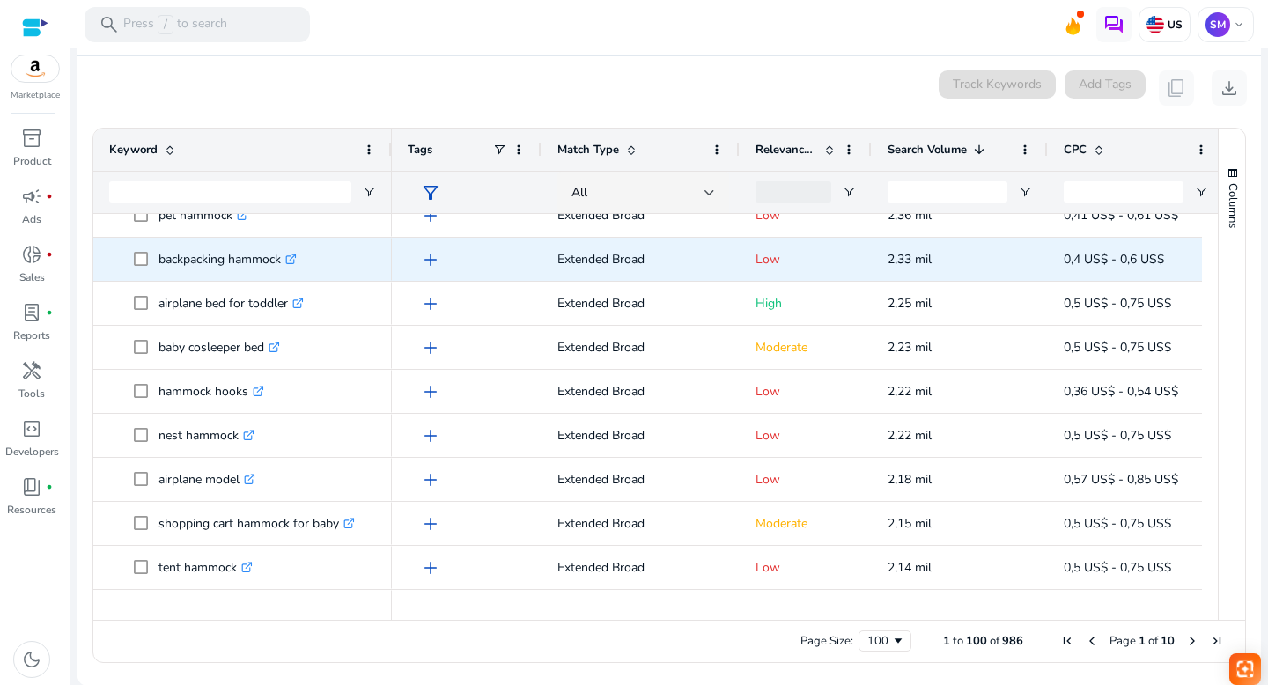
click at [295, 255] on icon at bounding box center [290, 259] width 9 height 9
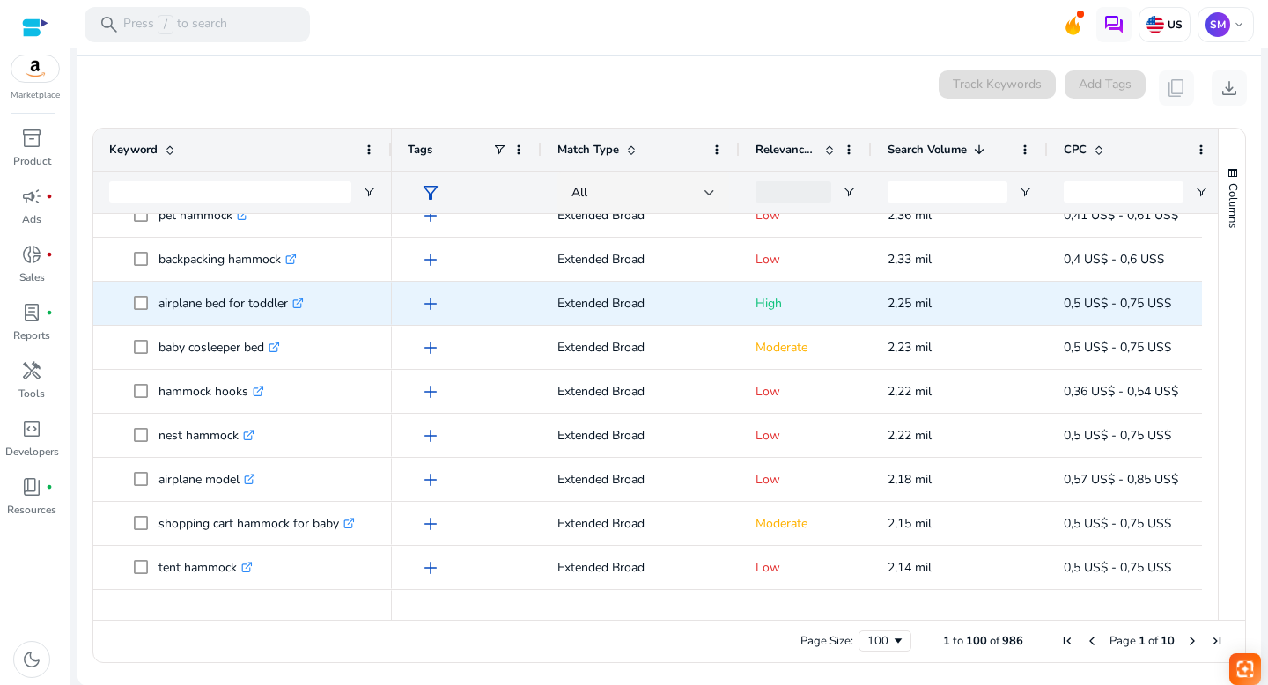
click at [303, 299] on icon ".st0{fill:#2c8af8}" at bounding box center [297, 303] width 11 height 11
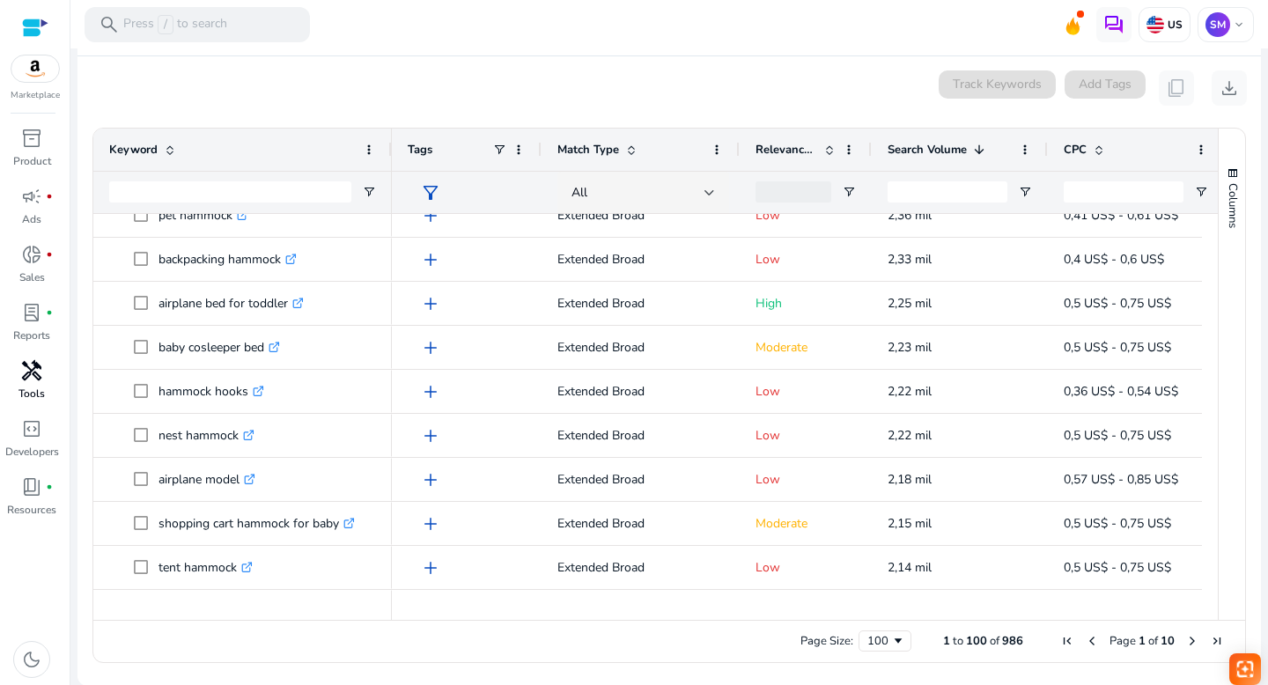
click at [38, 386] on p "Tools" at bounding box center [31, 394] width 26 height 16
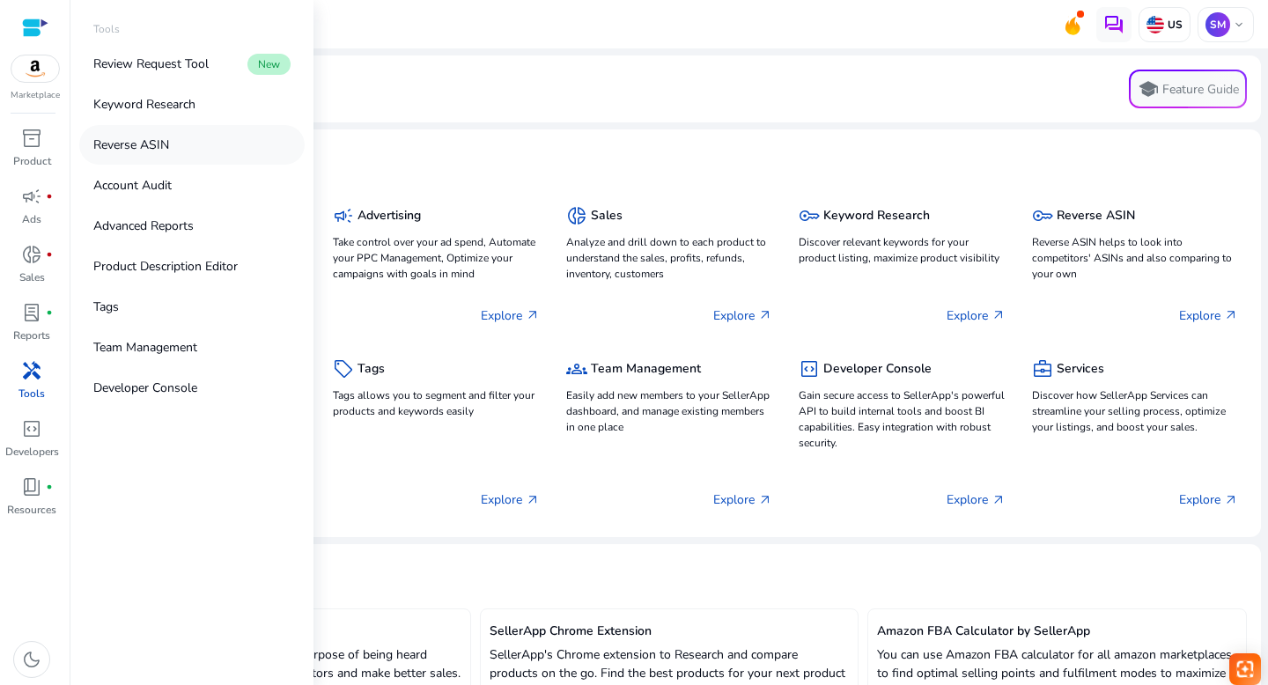
click at [134, 145] on p "Reverse ASIN" at bounding box center [131, 145] width 76 height 18
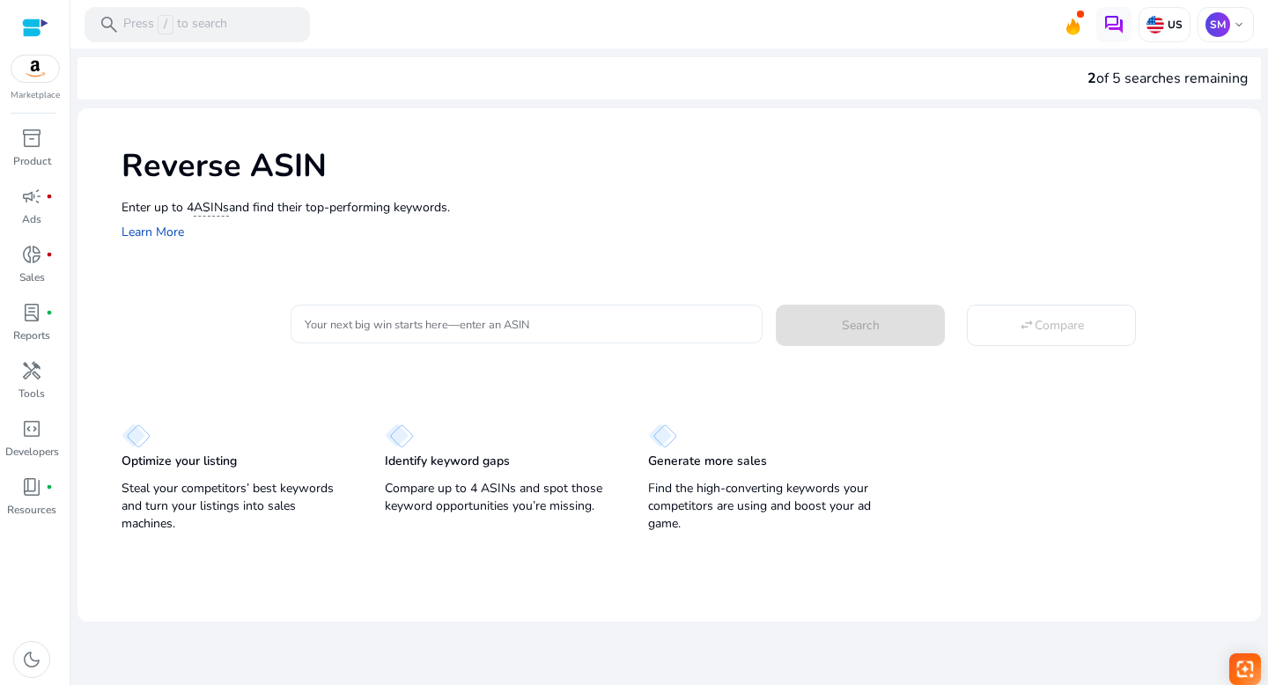
click at [349, 327] on input "Your next big win starts here—enter an ASIN" at bounding box center [527, 323] width 445 height 19
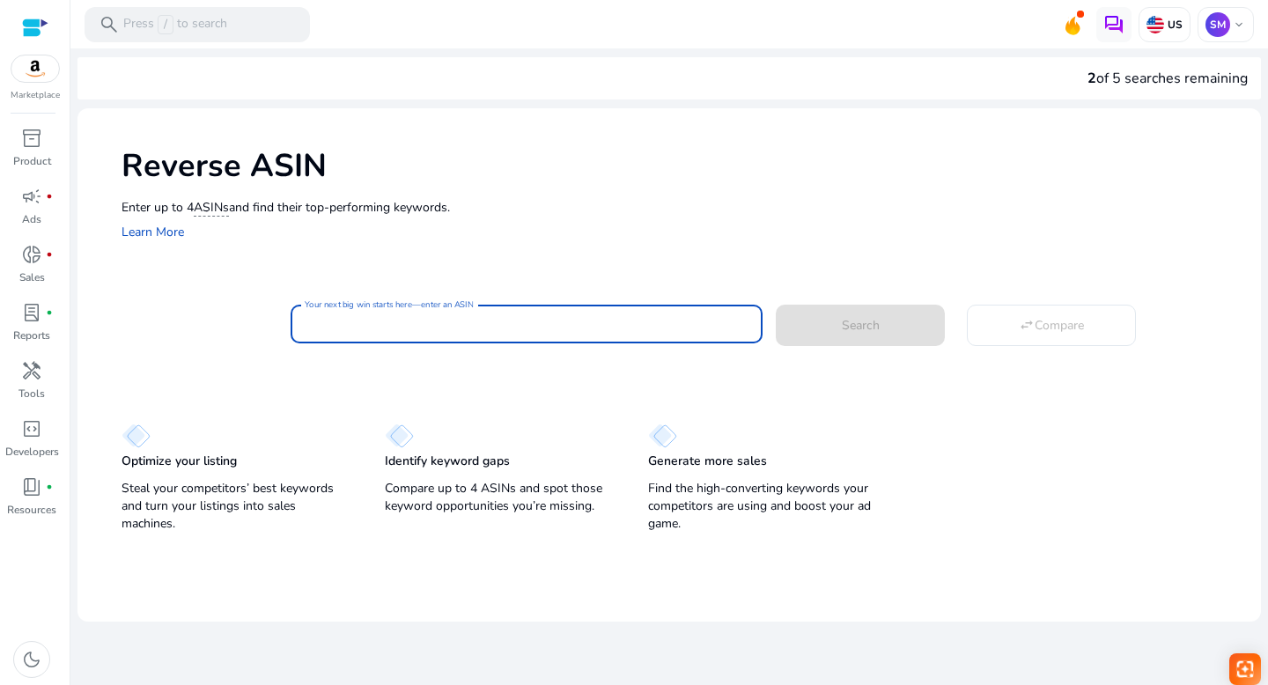
paste input "**********"
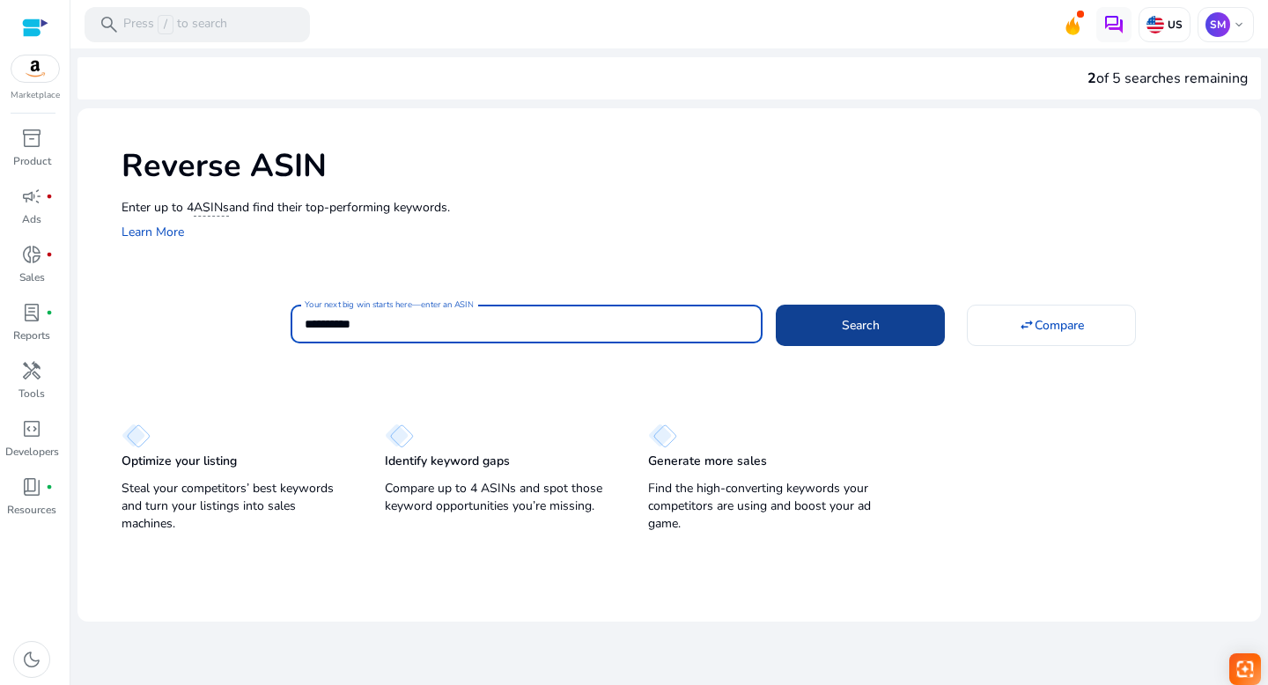
type input "**********"
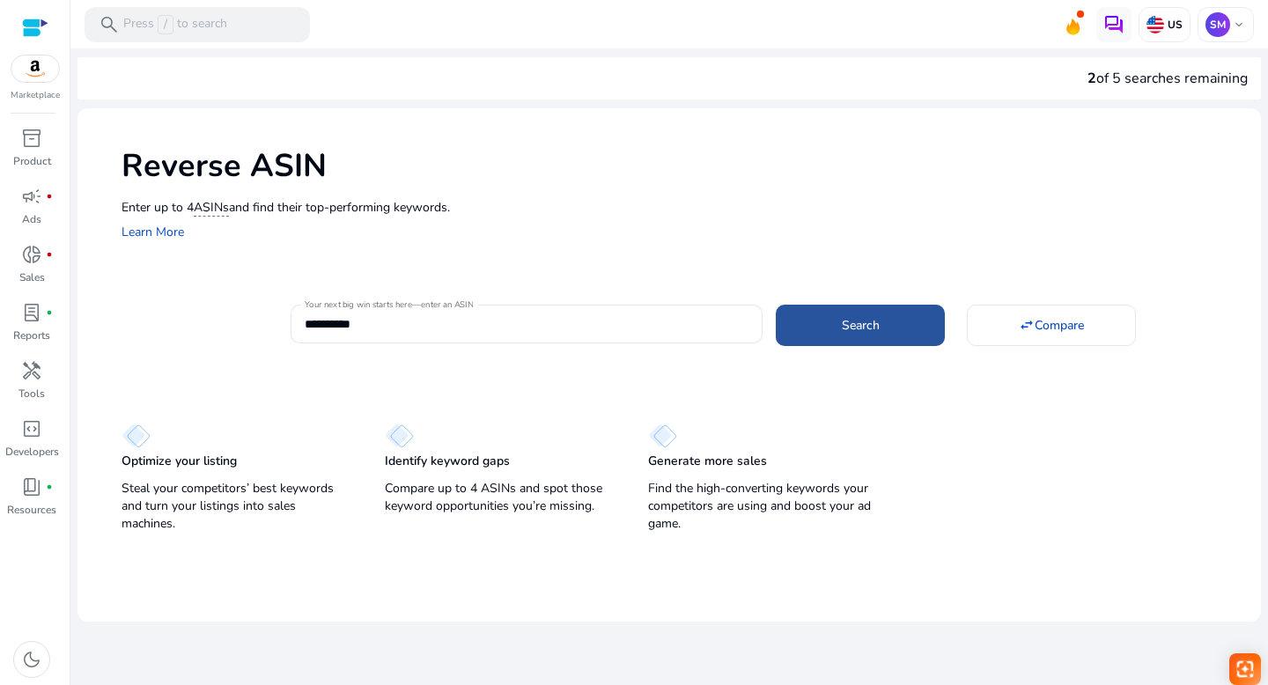
click at [843, 325] on span "Search" at bounding box center [861, 325] width 38 height 18
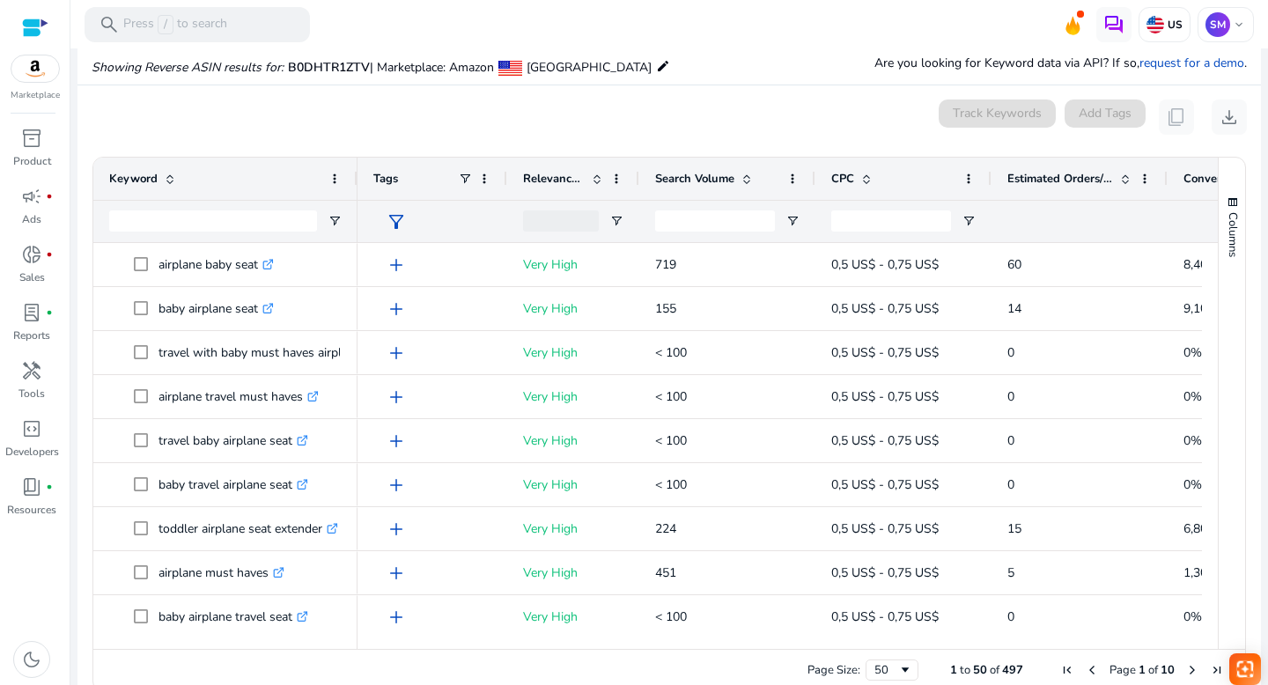
scroll to position [188, 0]
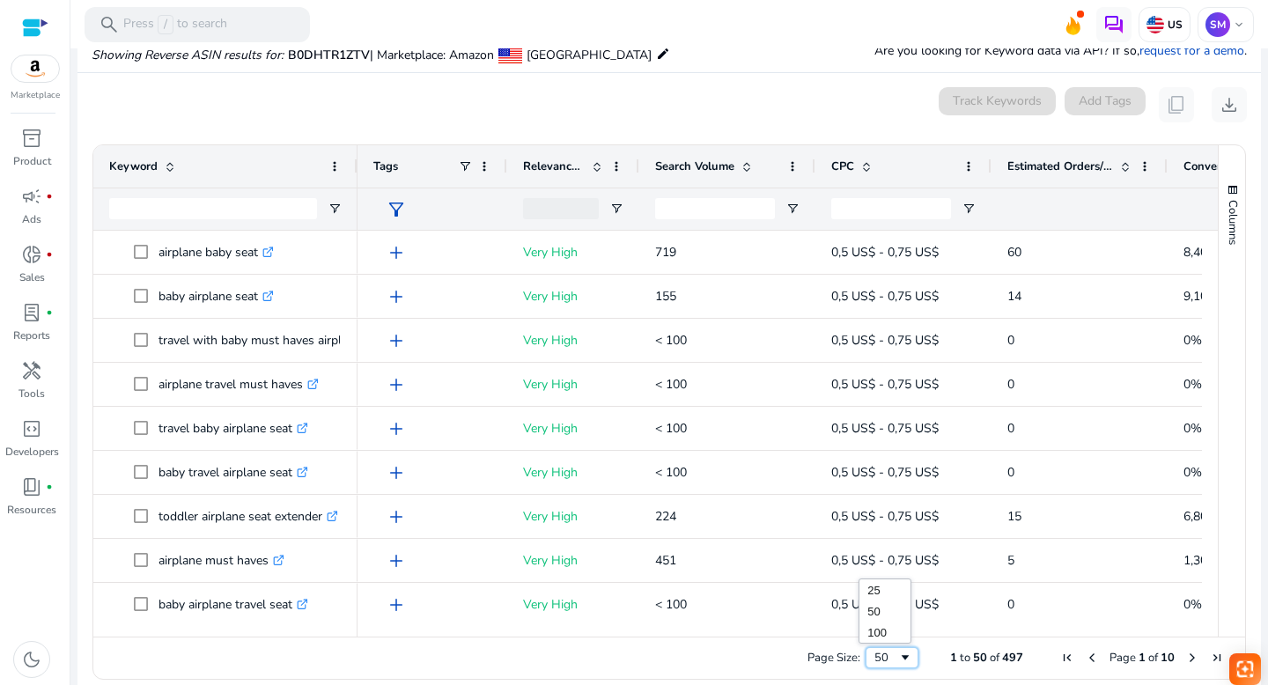
click at [900, 658] on span "Page Size" at bounding box center [905, 657] width 14 height 14
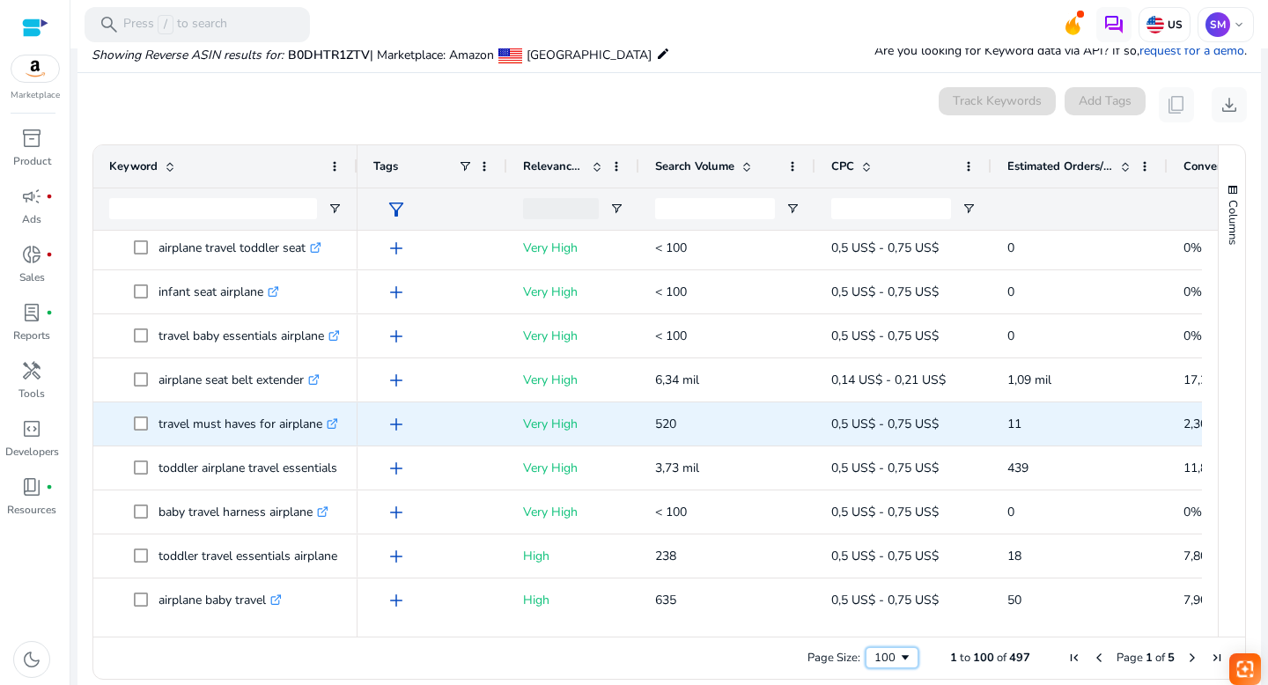
scroll to position [814, 0]
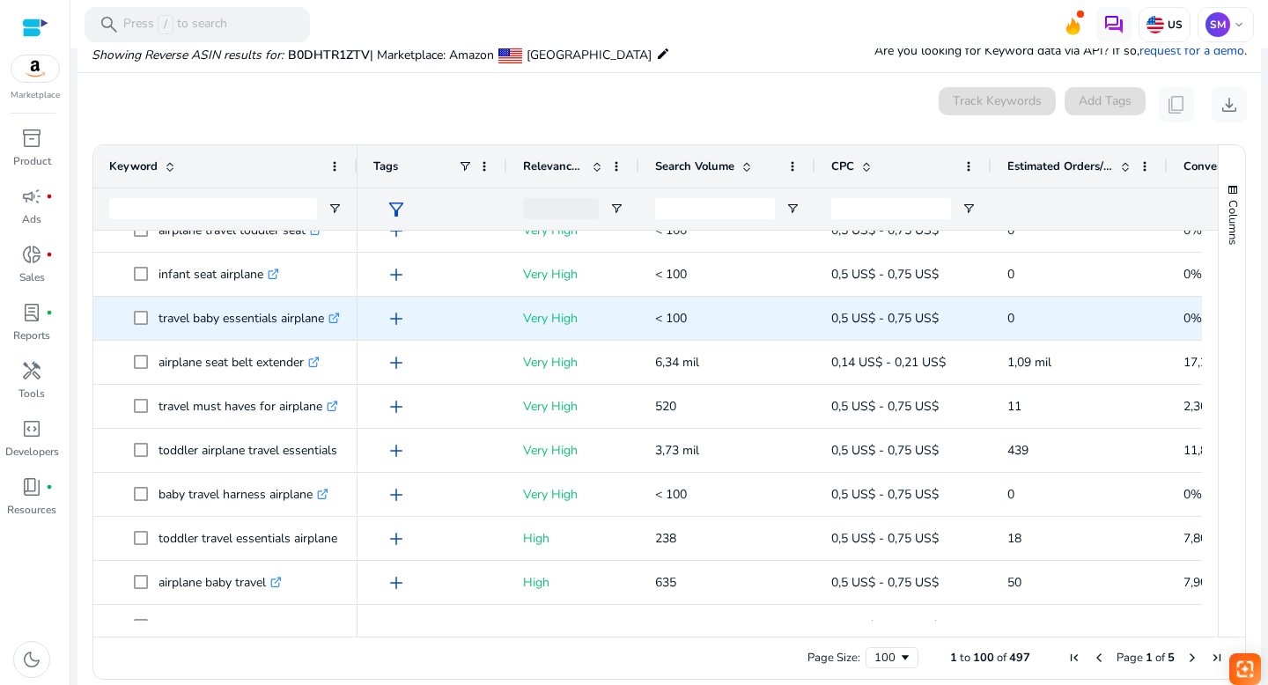
click at [336, 318] on icon ".st0{fill:#2c8af8}" at bounding box center [333, 317] width 11 height 11
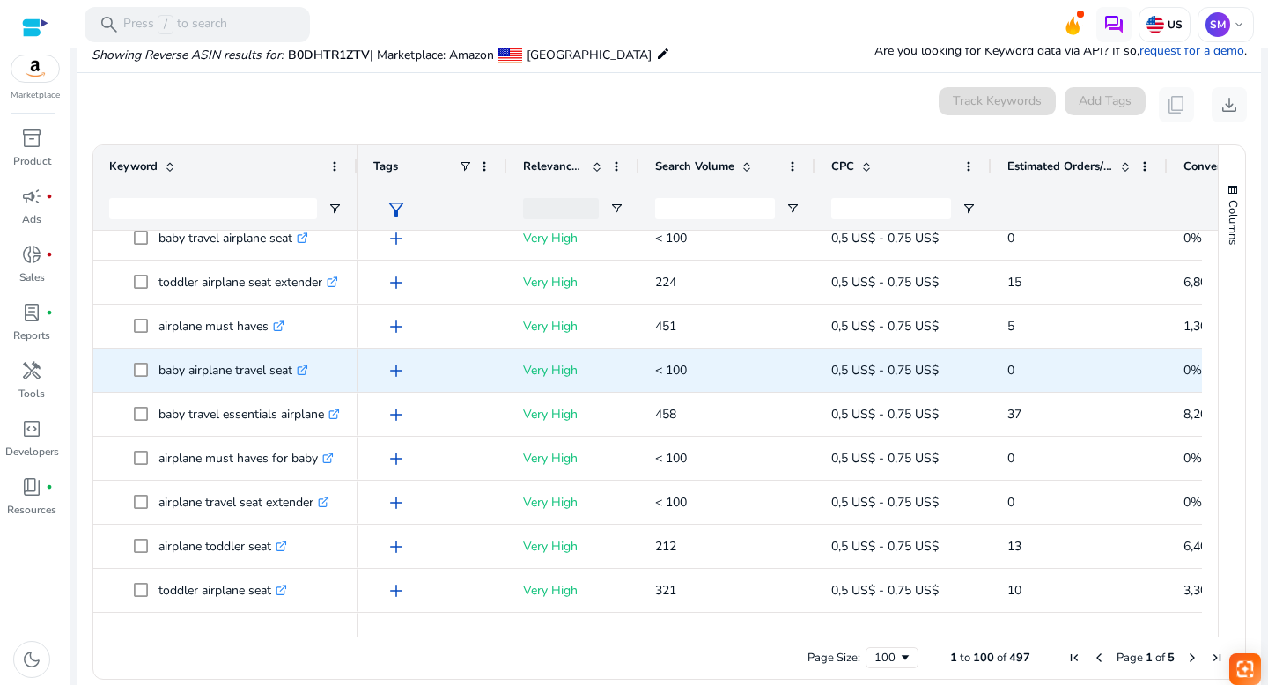
scroll to position [0, 0]
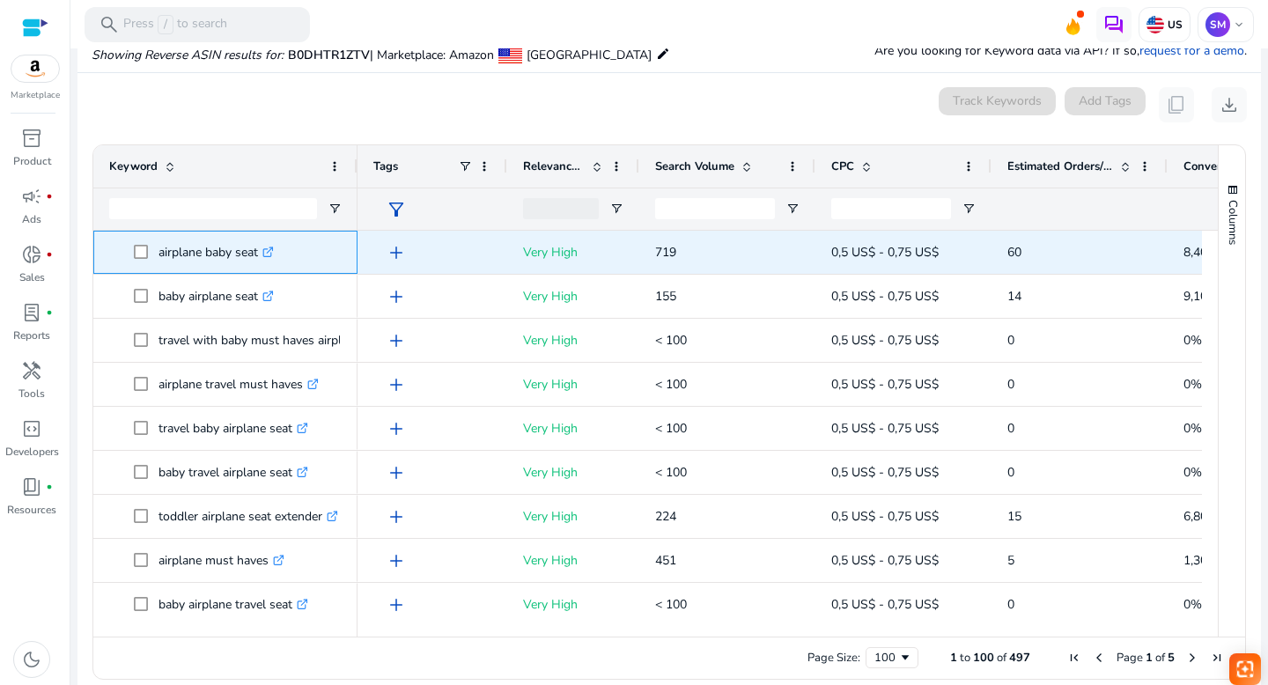
click at [273, 251] on icon at bounding box center [270, 249] width 6 height 6
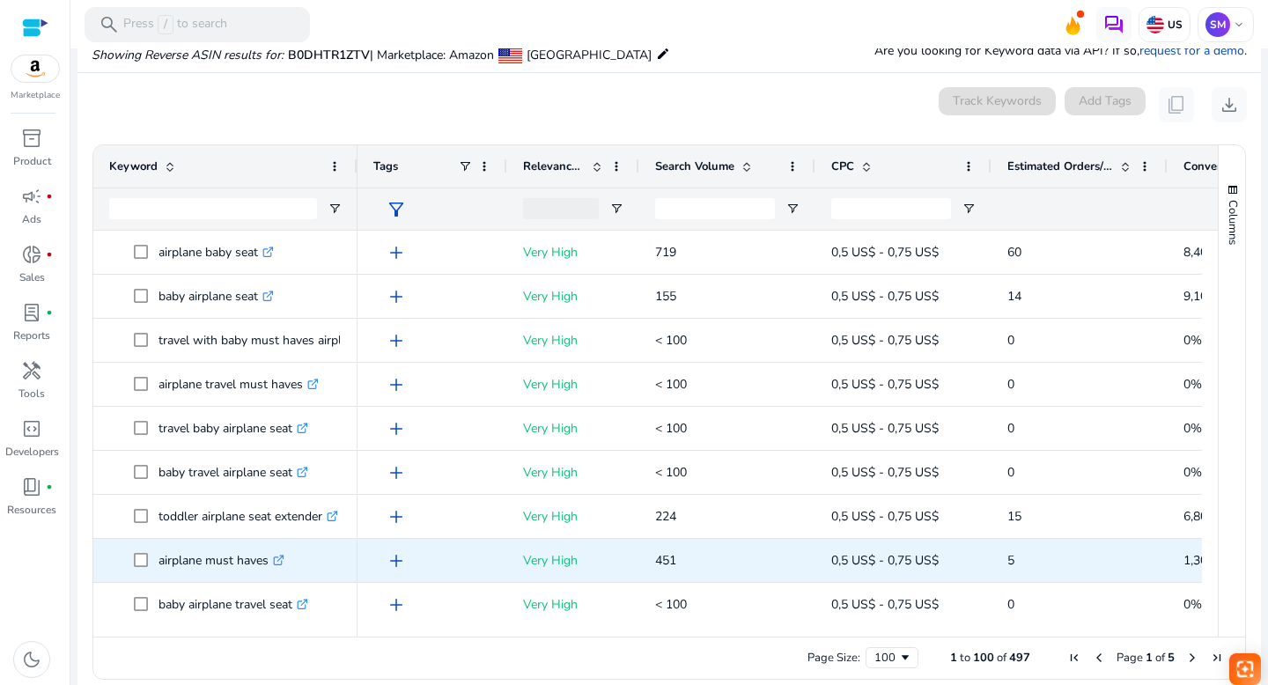
click at [283, 558] on icon ".st0{fill:#2c8af8}" at bounding box center [278, 560] width 11 height 11
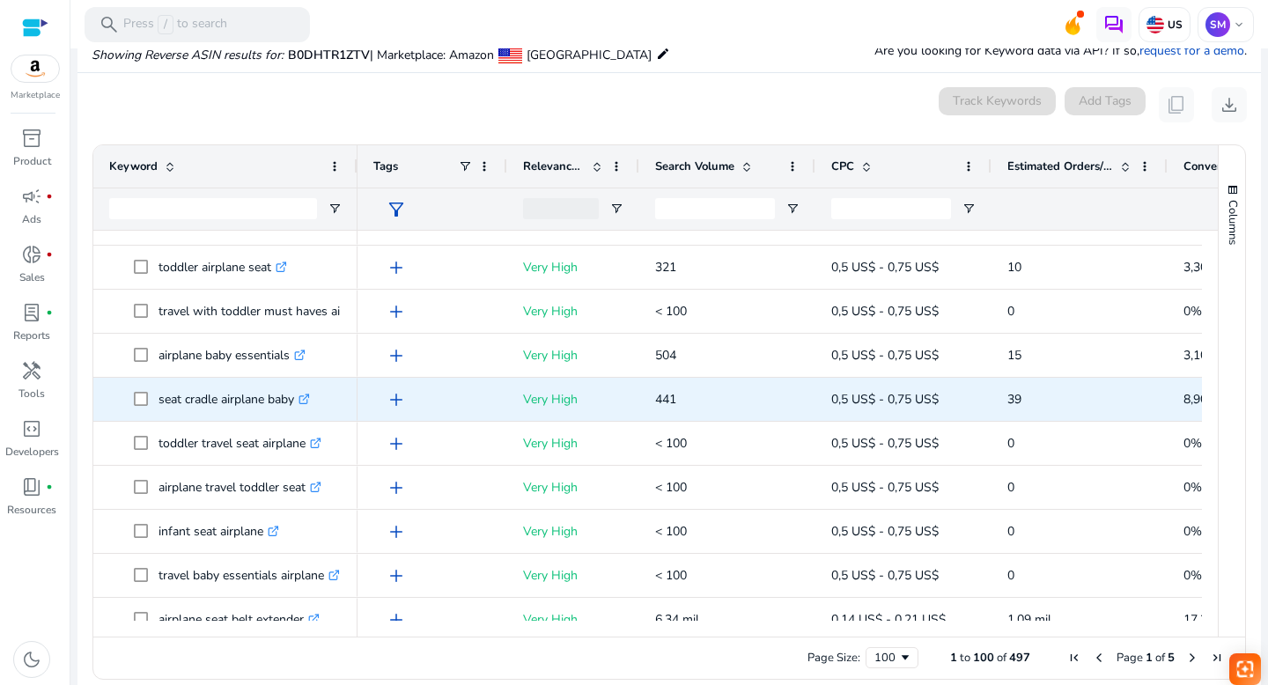
scroll to position [562, 0]
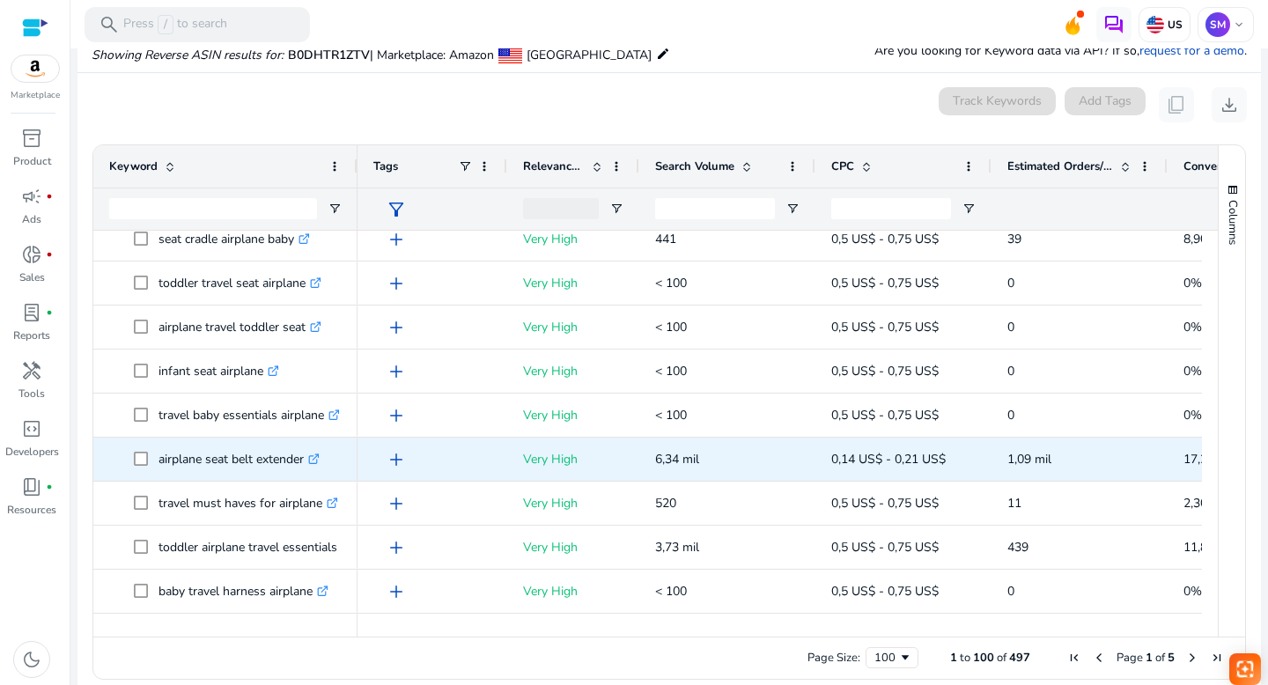
click at [319, 453] on icon ".st0{fill:#2c8af8}" at bounding box center [313, 458] width 11 height 11
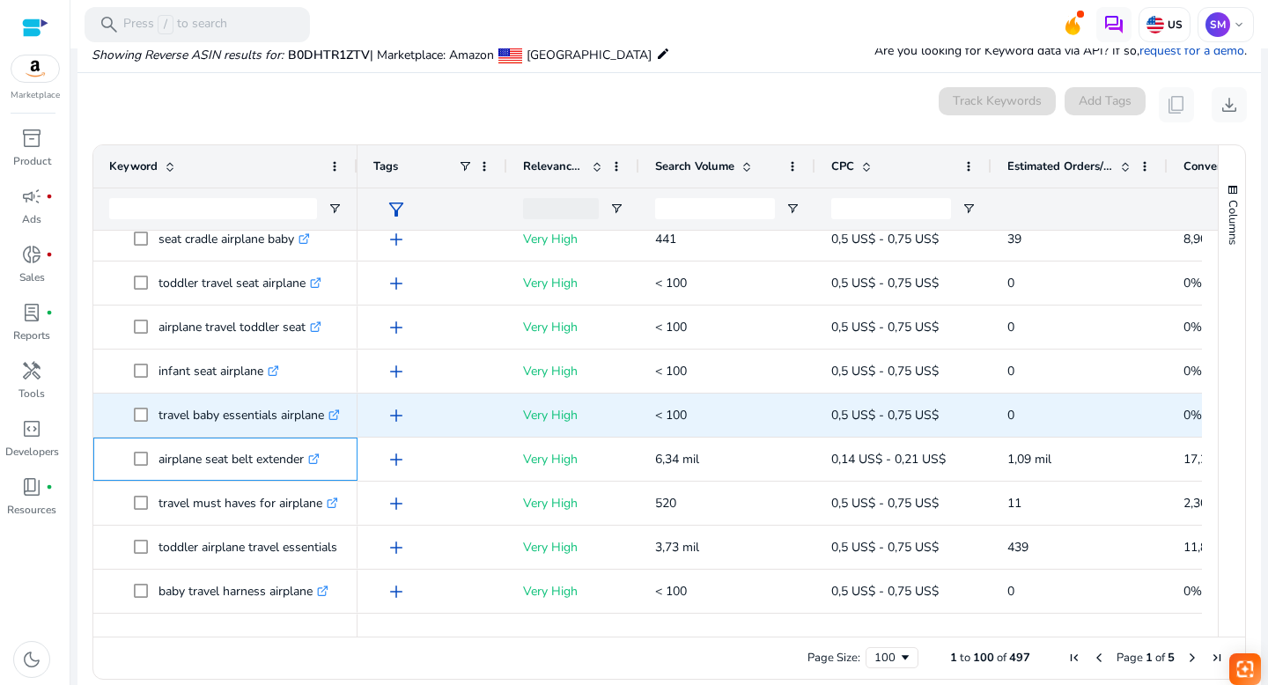
scroll to position [723, 0]
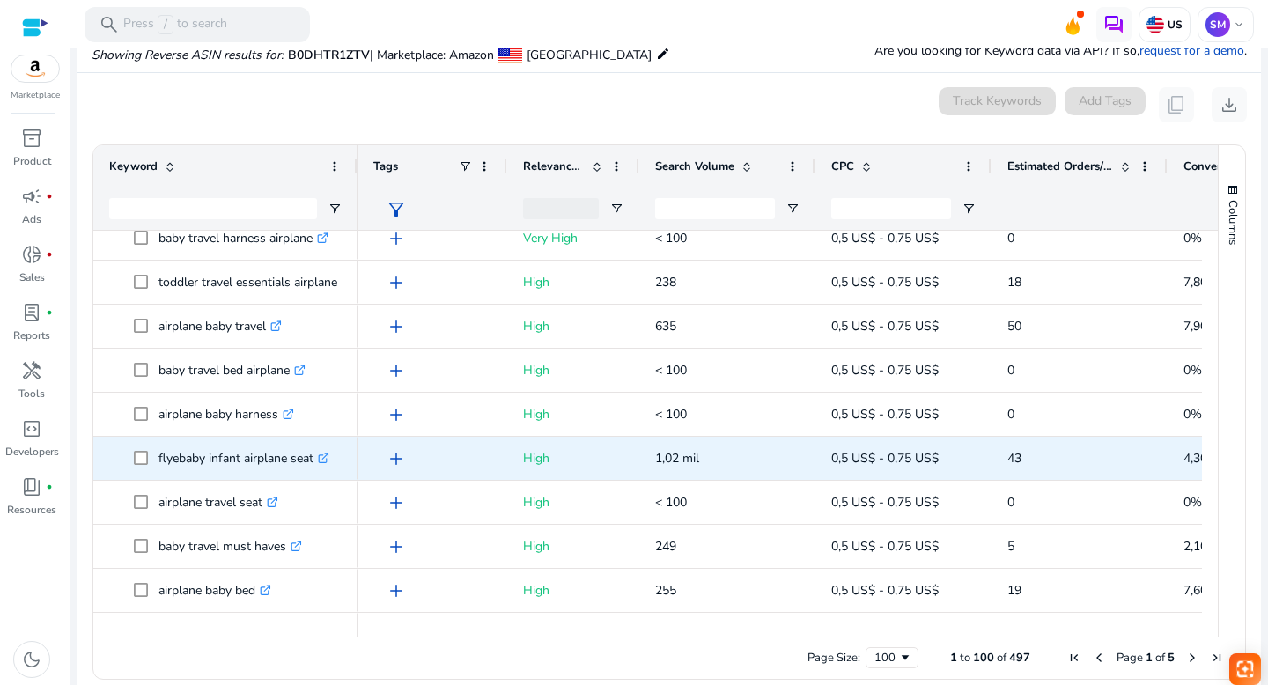
click at [329, 454] on icon ".st0{fill:#2c8af8}" at bounding box center [323, 457] width 11 height 11
